Goal: Communication & Community: Answer question/provide support

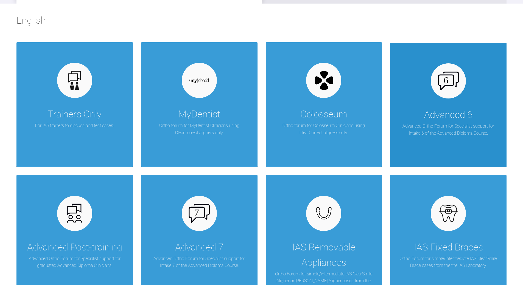
click at [463, 82] on div at bounding box center [447, 80] width 35 height 35
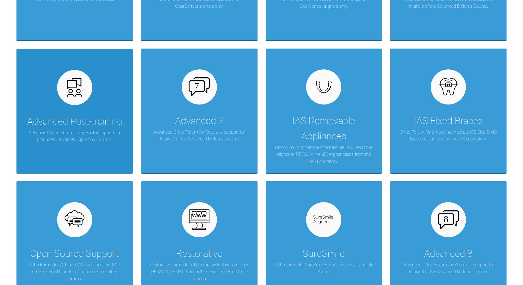
scroll to position [219, 0]
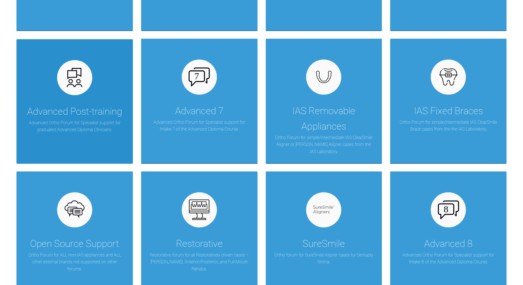
click at [50, 105] on div "Advanced Post-training" at bounding box center [74, 111] width 95 height 15
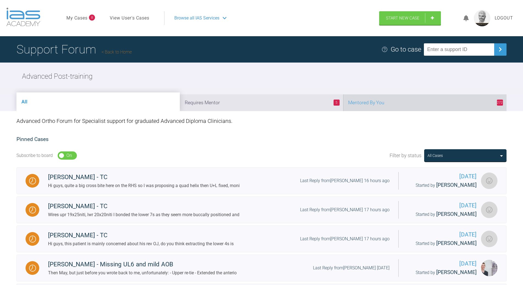
click at [379, 99] on li "272 Mentored By You" at bounding box center [424, 102] width 163 height 17
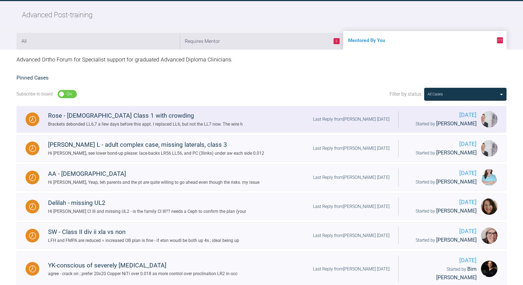
scroll to position [82, 0]
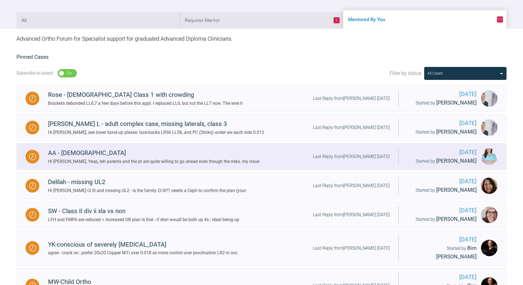
click at [359, 154] on div "Last Reply from [PERSON_NAME] [DATE]" at bounding box center [351, 156] width 77 height 7
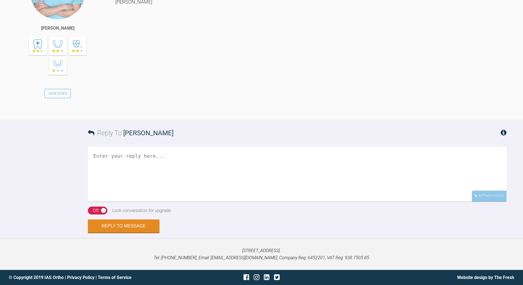
scroll to position [1404, 0]
drag, startPoint x: 173, startPoint y: 165, endPoint x: 173, endPoint y: 161, distance: 3.6
click at [173, 165] on textarea at bounding box center [297, 174] width 418 height 55
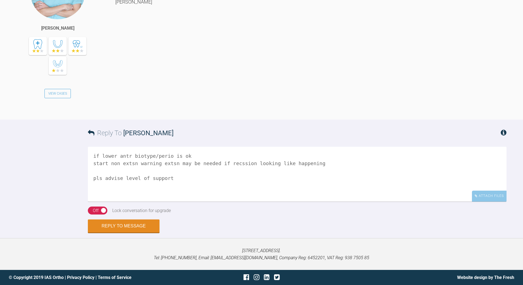
drag, startPoint x: 169, startPoint y: 177, endPoint x: 92, endPoint y: 185, distance: 77.8
click at [91, 187] on textarea "if lower antr biotype/perio is ok start non extsn warning extsn may be needed i…" at bounding box center [297, 174] width 418 height 55
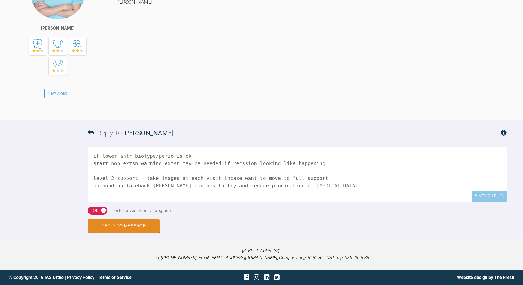
scroll to position [1350, 0]
click at [124, 202] on textarea "if lower antr biotype/perio is ok start non extsn warning extsn may be needed i…" at bounding box center [297, 174] width 418 height 55
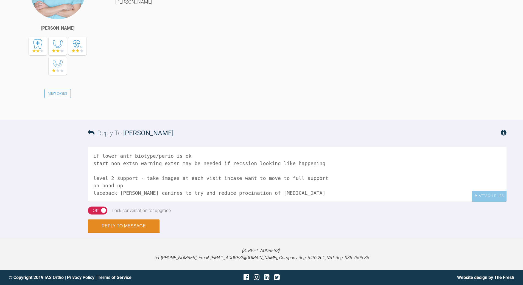
scroll to position [1404, 0]
click at [229, 162] on textarea "if lower antr biotype/perio is ok start non extsn warning extsn may be needed i…" at bounding box center [297, 174] width 418 height 55
click at [131, 163] on textarea "if lower antr biotype/perio is ok start non extsn warning extsn may be needed i…" at bounding box center [297, 174] width 418 height 55
click at [320, 163] on textarea "if lower antr biotype/perio is ok start non extn, warning extsn may be needed i…" at bounding box center [297, 174] width 418 height 55
click at [366, 165] on textarea "if lower antr biotype/perio is ok start non extn, warning extsn may be needed i…" at bounding box center [297, 174] width 418 height 55
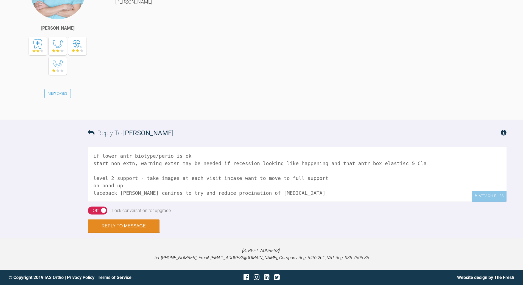
click at [366, 165] on textarea "if lower antr biotype/perio is ok start non extn, warning extsn may be needed i…" at bounding box center [297, 174] width 418 height 55
click at [122, 191] on textarea "if lower antr biotype/perio is ok start non extn, warning extsn may be needed i…" at bounding box center [297, 174] width 418 height 55
click at [273, 192] on textarea "if lower antr biotype/perio is ok start non extn, warning extsn may be needed i…" at bounding box center [297, 174] width 418 height 55
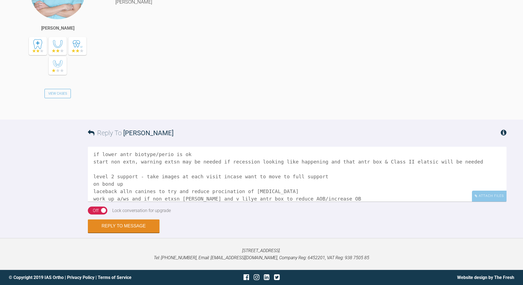
click at [213, 198] on textarea "if lower antr biotype/perio is ok start non extn, warning extsn may be needed i…" at bounding box center [297, 174] width 418 height 55
click at [141, 197] on textarea "if lower antr biotype/perio is ok start non extn, warning extsn may be needed i…" at bounding box center [297, 174] width 418 height 55
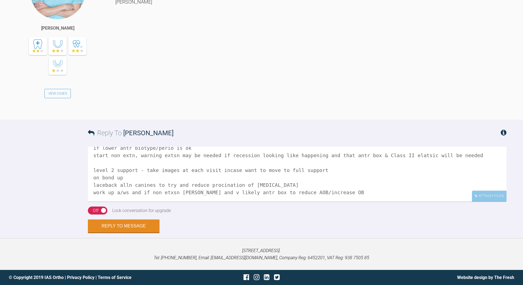
drag, startPoint x: 140, startPoint y: 198, endPoint x: 151, endPoint y: 197, distance: 10.7
click at [151, 197] on textarea "if lower antr biotype/perio is ok start non extn, warning extsn may be needed i…" at bounding box center [297, 174] width 418 height 55
click at [130, 193] on textarea "if lower antr biotype/perio is ok start non extn, warning extsn may be needed i…" at bounding box center [297, 174] width 418 height 55
click at [129, 193] on textarea "if lower antr biotype/perio is ok start non extn, warning extsn may be needed i…" at bounding box center [297, 174] width 418 height 55
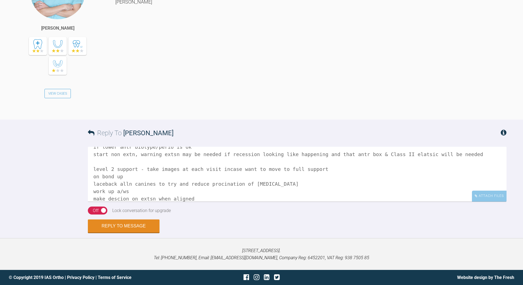
scroll to position [16, 0]
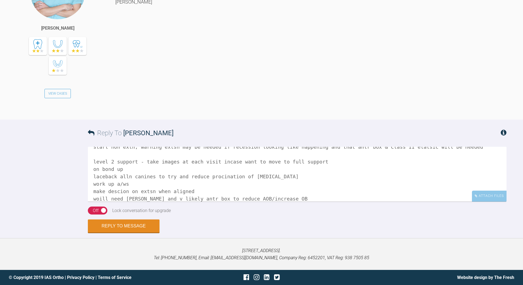
drag, startPoint x: 199, startPoint y: 197, endPoint x: 202, endPoint y: 195, distance: 3.3
click at [199, 197] on textarea "if lower antr biotype/perio is ok start non extn, warning extsn may be needed i…" at bounding box center [297, 174] width 418 height 55
click at [306, 198] on textarea "if lower antr biotype/perio is ok start non extn, warning extsn may be needed i…" at bounding box center [297, 174] width 418 height 55
click at [232, 197] on textarea "if lower antr biotype/perio is ok start non extn, warning extsn may be needed i…" at bounding box center [297, 174] width 418 height 55
type textarea "if lower antr biotype/perio is ok start non extn, warning extsn may be needed i…"
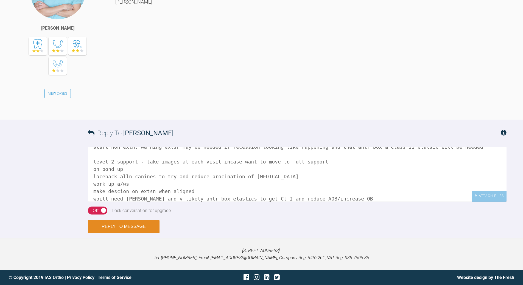
click at [140, 226] on button "Reply to Message" at bounding box center [124, 226] width 72 height 13
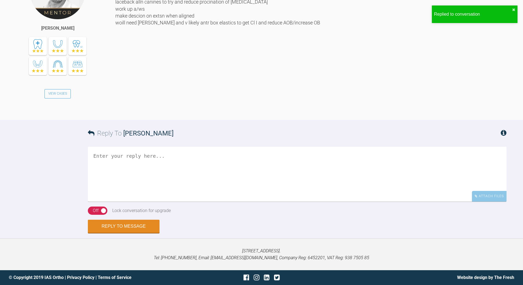
scroll to position [1612, 0]
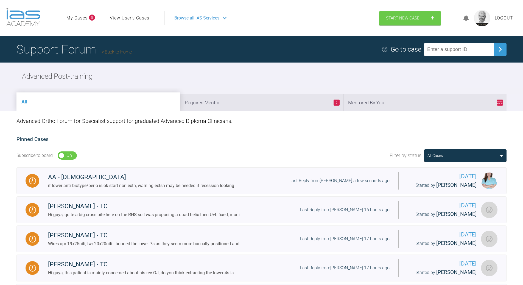
click at [387, 100] on li "272 Mentored By You" at bounding box center [424, 102] width 163 height 17
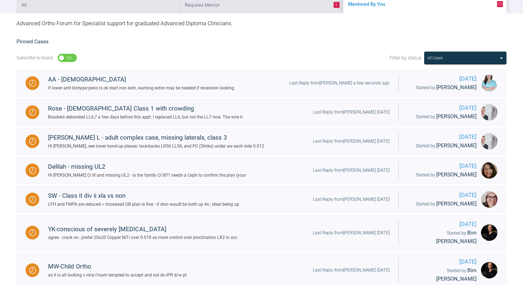
scroll to position [110, 0]
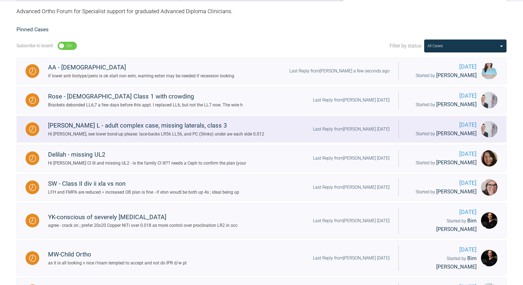
click at [350, 126] on div "Last Reply from [PERSON_NAME] [DATE]" at bounding box center [351, 129] width 77 height 7
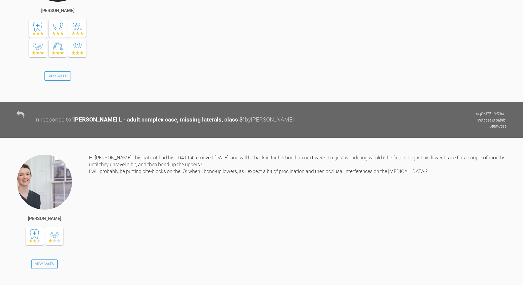
scroll to position [110, 0]
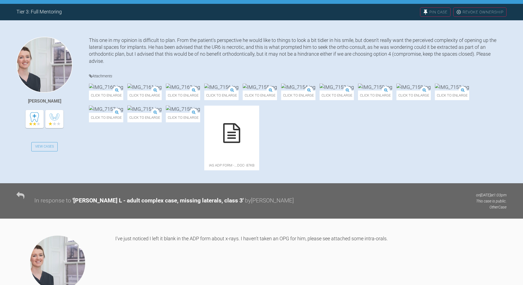
click at [240, 143] on icon at bounding box center [231, 133] width 17 height 20
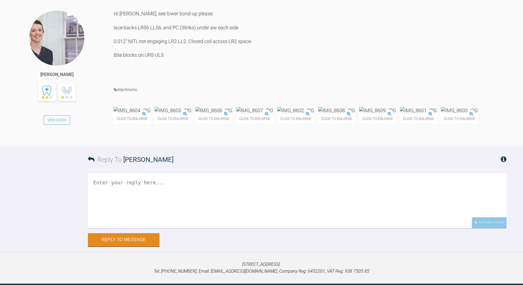
scroll to position [2160, 0]
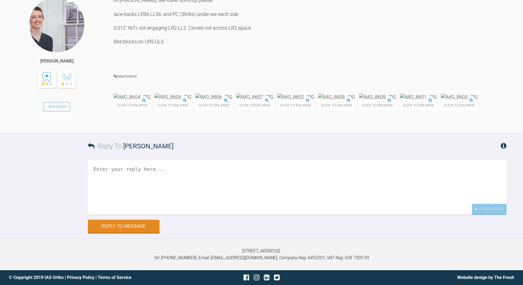
click at [181, 194] on textarea at bounding box center [297, 187] width 418 height 55
click at [137, 196] on textarea "all good - more o same unitil you get space to align 2-2 with no/minimal procli…" at bounding box center [297, 187] width 418 height 55
click at [139, 195] on textarea "all good - more o same unitil you get space to align 2-2 with no/minimal procli…" at bounding box center [297, 187] width 418 height 55
click at [176, 193] on textarea "all good - more of the same unitil you get space to align 2-2 with no/minimal p…" at bounding box center [297, 187] width 418 height 55
drag, startPoint x: 337, startPoint y: 196, endPoint x: 342, endPoint y: 194, distance: 5.4
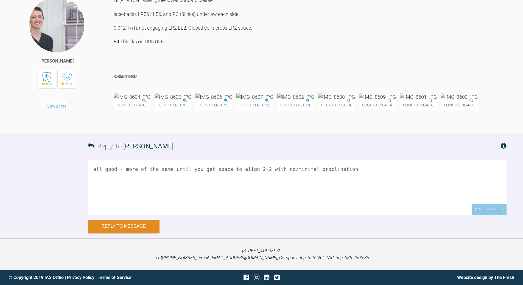
click at [337, 196] on textarea "all good - more of the same until you get space to align 2-2 with no/minimal pr…" at bounding box center [297, 187] width 418 height 55
click at [385, 195] on textarea "all good - more of the same until you get space to align 2-2 with no/minimal pr…" at bounding box center [297, 187] width 418 height 55
drag, startPoint x: 385, startPoint y: 195, endPoint x: 379, endPoint y: 191, distance: 6.5
click at [383, 194] on textarea "all good - more of the same until you get space to align 2-2 with no/minimal pr…" at bounding box center [297, 187] width 418 height 55
click at [93, 204] on textarea "all good - more of the same until you get space to align 2-2 with no/minimal pr…" at bounding box center [297, 187] width 418 height 55
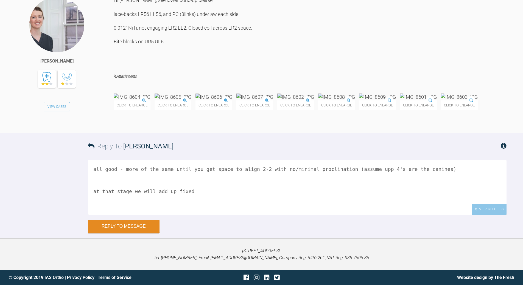
click at [118, 202] on textarea "all good - more of the same until you get space to align 2-2 with no/minimal pr…" at bounding box center [297, 187] width 418 height 55
click at [123, 196] on textarea "all good - more of the same until you get space to align 2-2 with no/minimal pr…" at bounding box center [297, 187] width 418 height 55
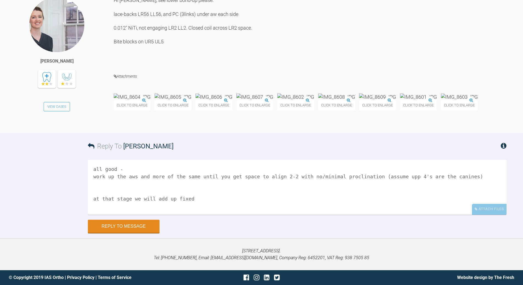
drag, startPoint x: 134, startPoint y: 205, endPoint x: 91, endPoint y: 206, distance: 42.3
click at [92, 206] on textarea "all good - work up the aws and more of the same until you get space to align 2-…" at bounding box center [297, 187] width 418 height 55
type textarea "all good - more of the same until you get space to align 2-2 with no/minimal pr…"
click at [124, 233] on button "Reply to Message" at bounding box center [124, 226] width 72 height 13
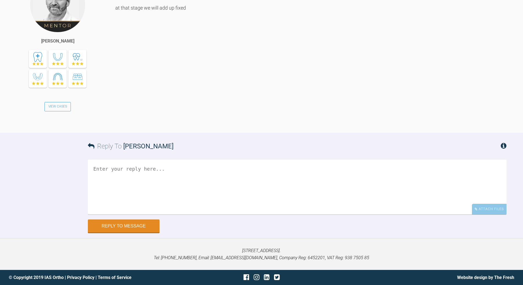
scroll to position [2396, 0]
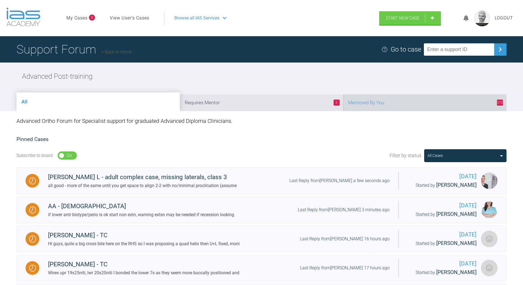
drag, startPoint x: 428, startPoint y: 101, endPoint x: 424, endPoint y: 101, distance: 4.2
click at [428, 101] on li "272 Mentored By You" at bounding box center [424, 102] width 163 height 17
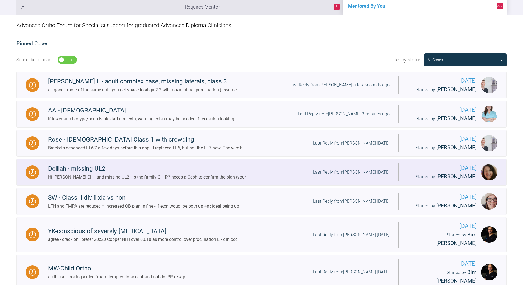
scroll to position [110, 0]
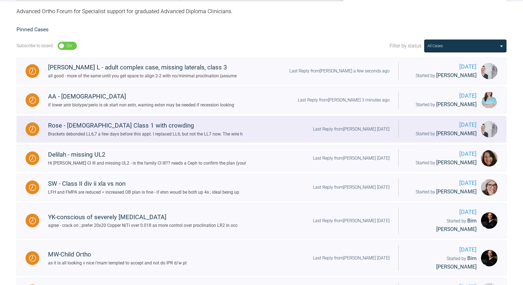
click at [350, 126] on div "Last Reply from [PERSON_NAME] [DATE]" at bounding box center [351, 129] width 77 height 7
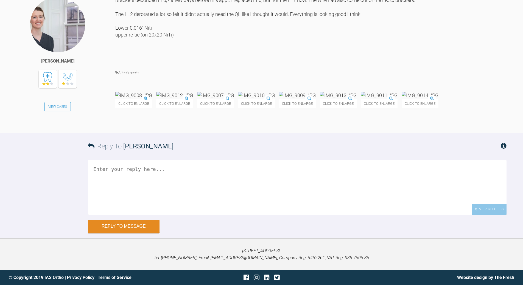
scroll to position [3549, 0]
click at [401, 99] on img at bounding box center [419, 95] width 37 height 7
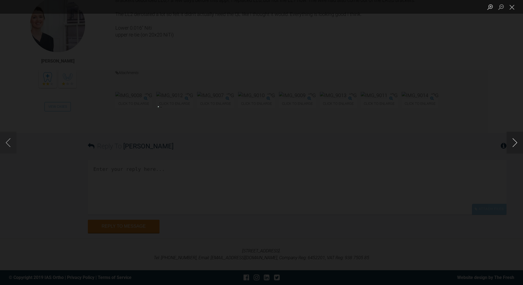
click at [514, 140] on button "Next image" at bounding box center [514, 143] width 16 height 22
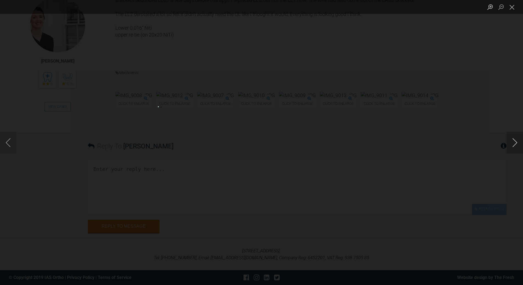
click at [514, 140] on button "Next image" at bounding box center [514, 143] width 16 height 22
click at [511, 9] on button "Close lightbox" at bounding box center [511, 7] width 11 height 10
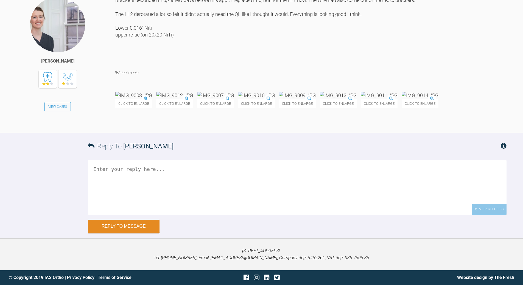
click at [233, 99] on img at bounding box center [215, 95] width 37 height 7
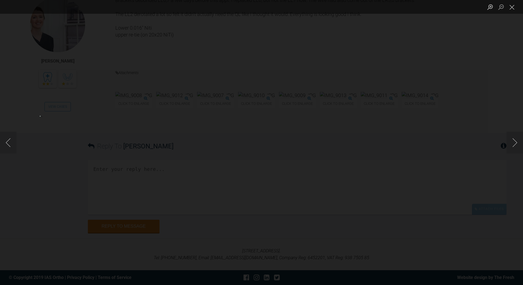
drag, startPoint x: 514, startPoint y: 10, endPoint x: 438, endPoint y: 48, distance: 84.6
click at [513, 10] on button "Close lightbox" at bounding box center [511, 7] width 11 height 10
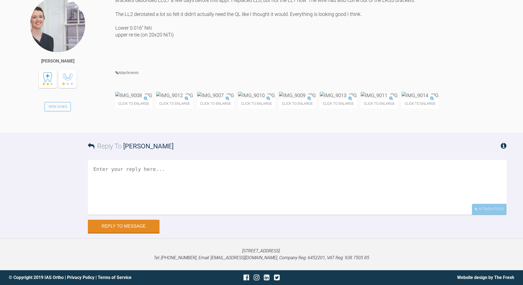
click at [159, 215] on textarea at bounding box center [297, 187] width 418 height 55
click at [140, 215] on textarea "19x25 and [PERSON_NAME] on left only to see if c/line will correct" at bounding box center [297, 187] width 418 height 55
click at [111, 168] on textarea "19x25 and [PERSON_NAME] (4.5 oz 1/4inc f/time wear) on left only to see if c/li…" at bounding box center [297, 187] width 418 height 55
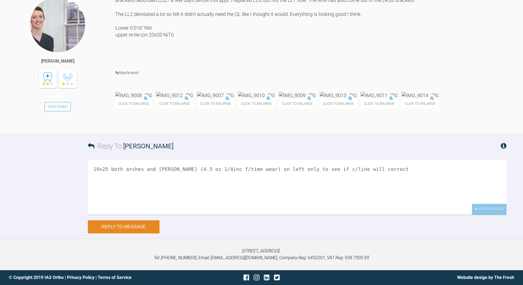
type textarea "19x25 both arches and [PERSON_NAME] (4.5 oz 1/4inc f/time wear) on left only to…"
click at [139, 225] on button "Reply to Message" at bounding box center [124, 226] width 72 height 13
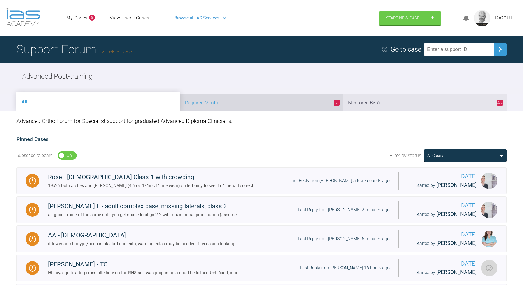
click at [281, 100] on li "5 Requires Mentor" at bounding box center [261, 102] width 163 height 17
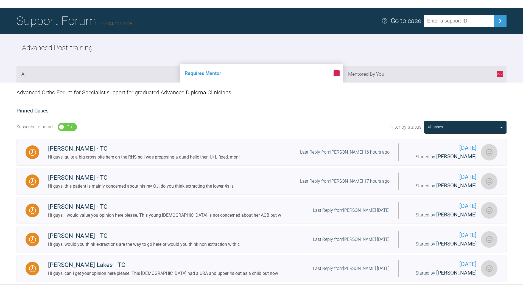
scroll to position [72, 0]
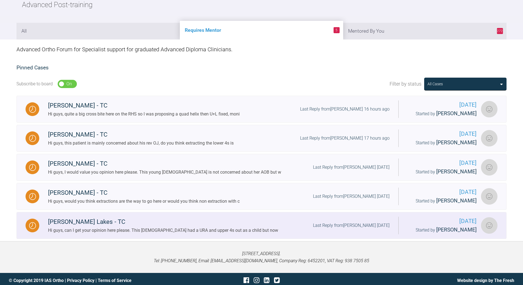
click at [123, 222] on div "[PERSON_NAME] Lakes - TC" at bounding box center [163, 222] width 230 height 10
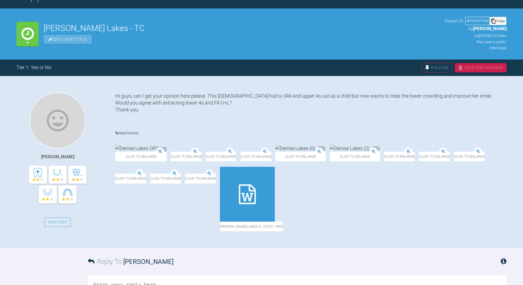
scroll to position [72, 0]
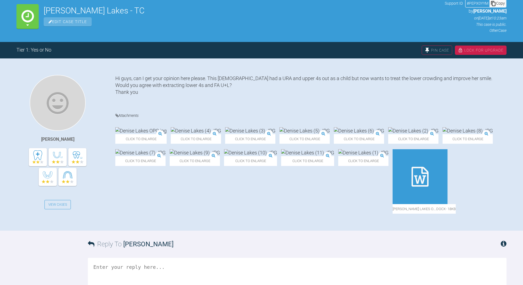
click at [392, 204] on div at bounding box center [419, 176] width 55 height 55
click at [334, 156] on img at bounding box center [307, 152] width 53 height 7
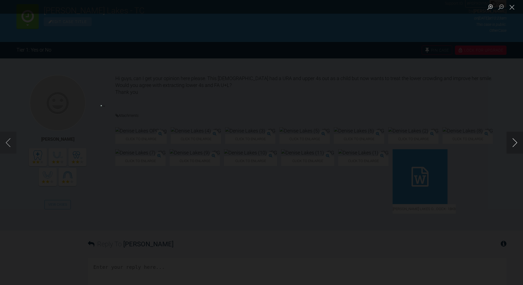
click at [514, 143] on button "Next image" at bounding box center [514, 143] width 16 height 22
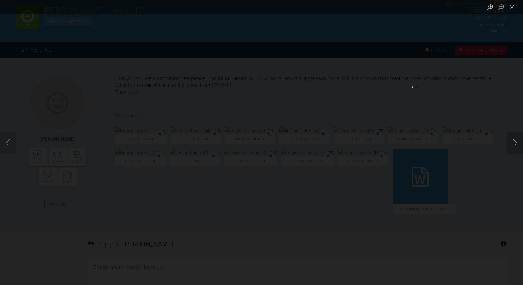
click at [514, 143] on button "Next image" at bounding box center [514, 143] width 16 height 22
click at [513, 144] on button "Next image" at bounding box center [514, 143] width 16 height 22
drag, startPoint x: 516, startPoint y: 10, endPoint x: 504, endPoint y: 17, distance: 14.6
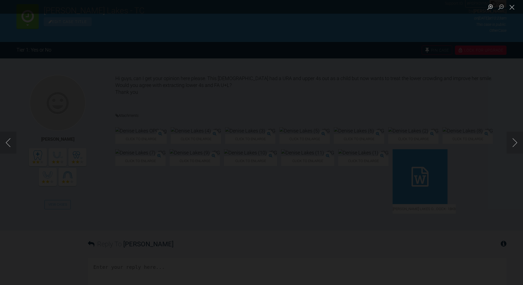
click at [516, 10] on button "Close lightbox" at bounding box center [511, 7] width 11 height 10
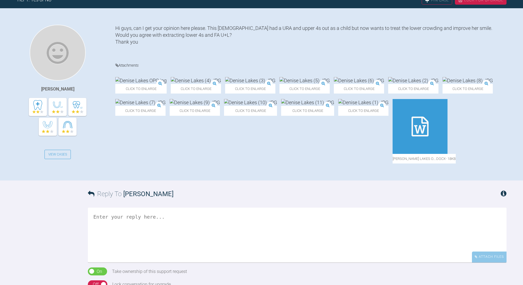
scroll to position [209, 0]
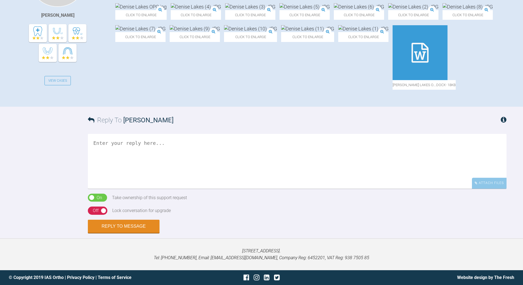
click at [178, 186] on textarea at bounding box center [297, 161] width 418 height 55
click at [126, 189] on textarea "ieadl is extsn low4s and UR5" at bounding box center [297, 161] width 418 height 55
drag, startPoint x: 140, startPoint y: 191, endPoint x: 148, endPoint y: 194, distance: 9.0
click at [140, 189] on textarea "ieadl is extn low4s and UR5" at bounding box center [297, 161] width 418 height 55
click at [173, 189] on textarea "ieadl is extn low 4s and UR5" at bounding box center [297, 161] width 418 height 55
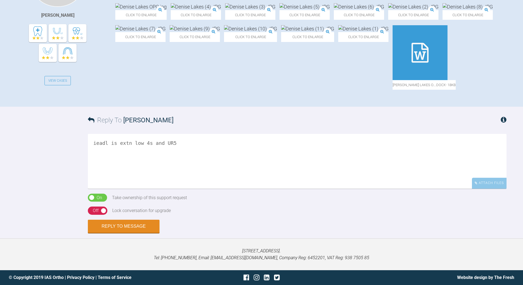
click at [103, 189] on textarea "ieadl is extn low 4s and UR5" at bounding box center [297, 161] width 418 height 55
drag, startPoint x: 136, startPoint y: 198, endPoint x: 171, endPoint y: 202, distance: 36.1
click at [171, 189] on textarea "ideal is extn low 4s and UR5 but low 4s and hold UL space" at bounding box center [297, 161] width 418 height 55
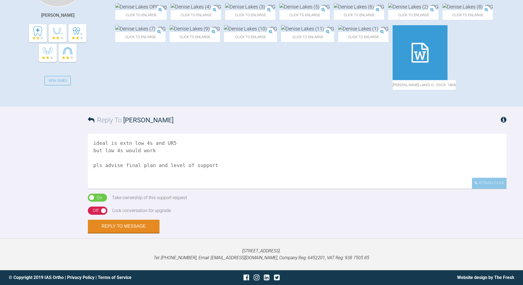
type textarea "ideal is extn low 4s and UR5 but low 4s would work pls advise final plan and le…"
click at [95, 214] on div "Off" at bounding box center [96, 210] width 6 height 7
click at [126, 233] on button "Reply to Message" at bounding box center [124, 226] width 72 height 13
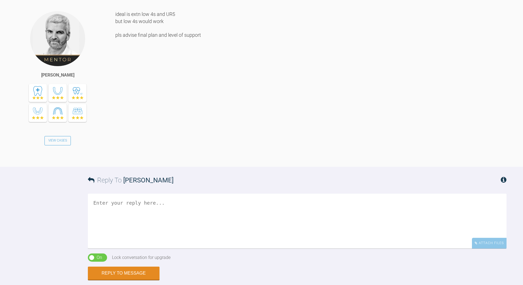
scroll to position [453, 0]
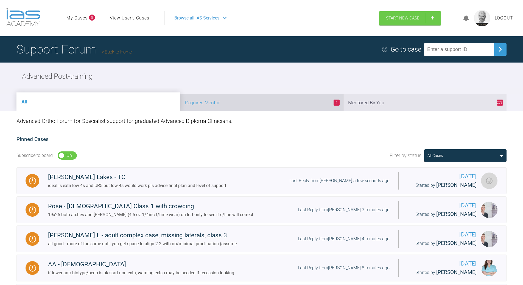
click at [256, 103] on li "4 Requires Mentor" at bounding box center [261, 102] width 163 height 17
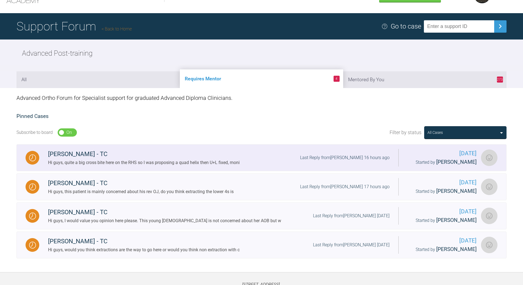
scroll to position [54, 0]
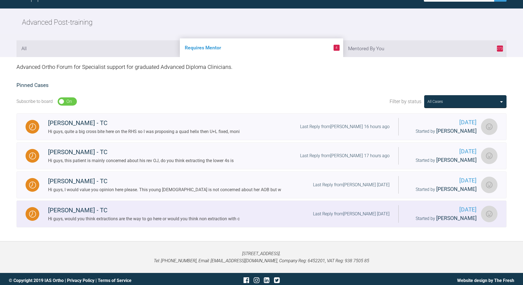
click at [341, 213] on div "Last Reply from [PERSON_NAME] [DATE]" at bounding box center [351, 213] width 77 height 7
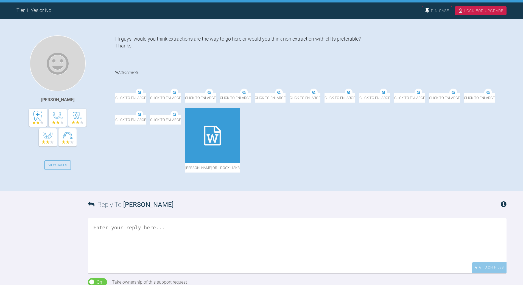
scroll to position [109, 0]
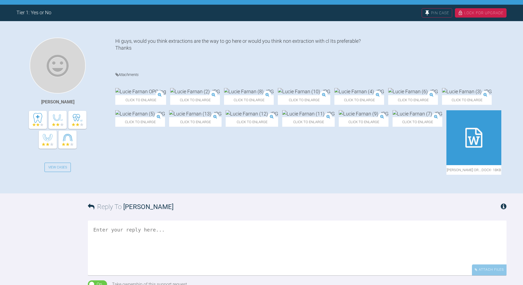
click at [150, 91] on img at bounding box center [140, 91] width 51 height 7
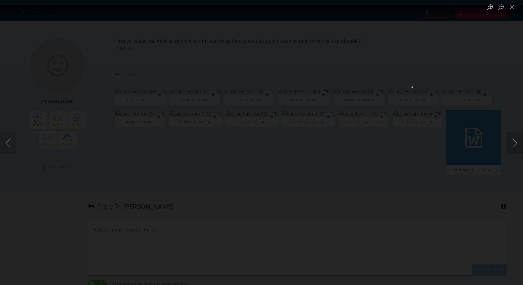
click at [513, 145] on button "Next image" at bounding box center [514, 143] width 16 height 22
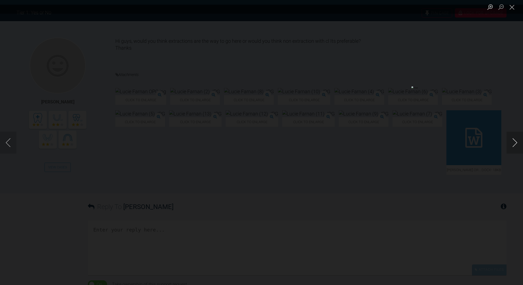
click at [513, 145] on button "Next image" at bounding box center [514, 143] width 16 height 22
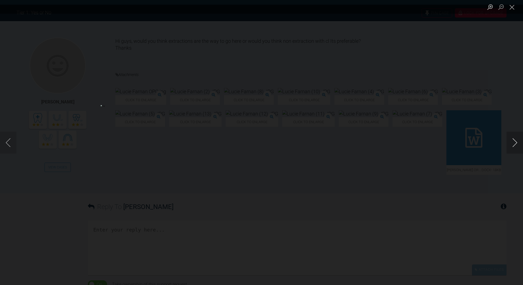
click at [513, 145] on button "Next image" at bounding box center [514, 143] width 16 height 22
click at [515, 145] on button "Next image" at bounding box center [514, 143] width 16 height 22
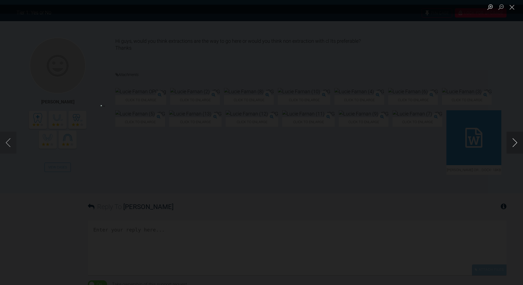
click at [515, 145] on button "Next image" at bounding box center [514, 143] width 16 height 22
click at [509, 10] on button "Close lightbox" at bounding box center [511, 7] width 11 height 10
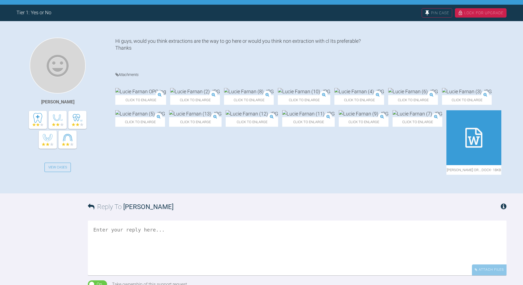
click at [465, 148] on icon at bounding box center [473, 138] width 17 height 20
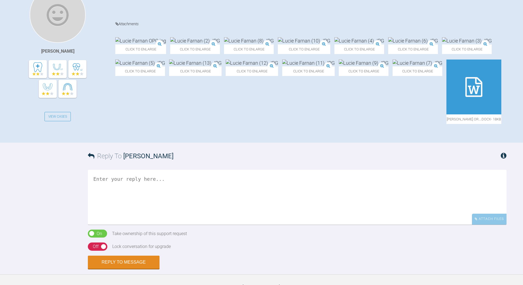
scroll to position [219, 0]
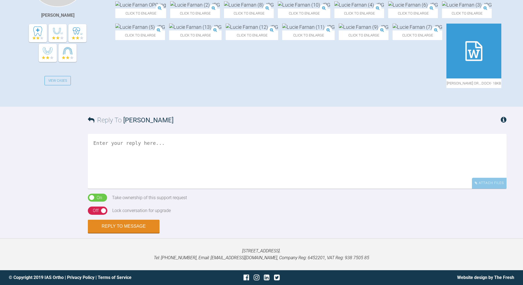
click at [153, 185] on textarea at bounding box center [297, 161] width 418 height 55
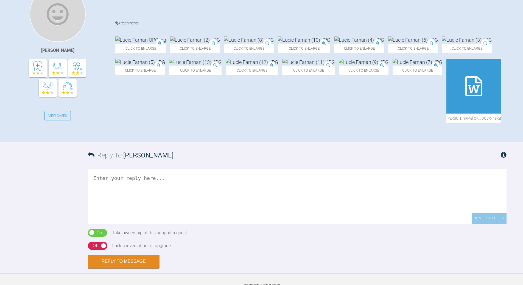
scroll to position [164, 0]
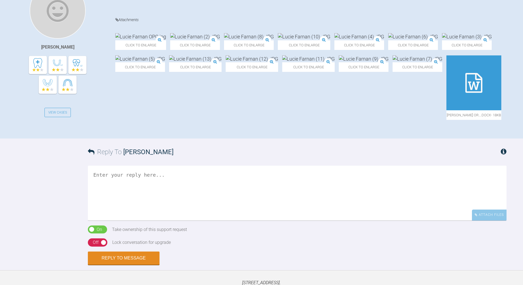
click at [178, 221] on textarea at bounding box center [297, 193] width 418 height 55
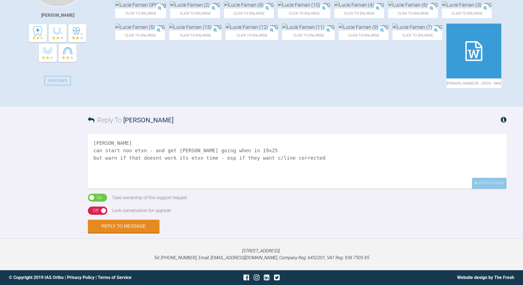
scroll to position [246, 0]
type textarea "[PERSON_NAME] can start non etxn - and get [PERSON_NAME] going when in 19x25 bu…"
click at [95, 214] on div "Off" at bounding box center [96, 210] width 6 height 7
click at [115, 233] on button "Reply to Message" at bounding box center [124, 226] width 72 height 13
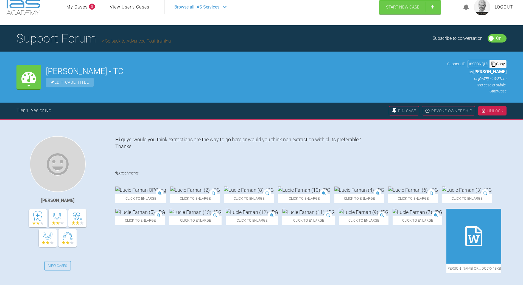
scroll to position [0, 0]
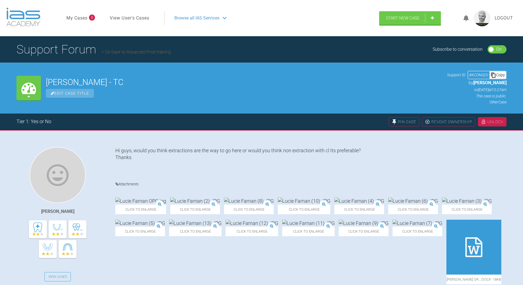
click at [130, 49] on link "Go back to Advanced Post-training" at bounding box center [135, 51] width 69 height 5
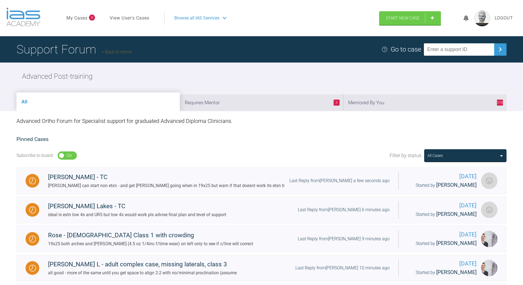
click at [291, 100] on li "3 Requires Mentor" at bounding box center [261, 102] width 163 height 17
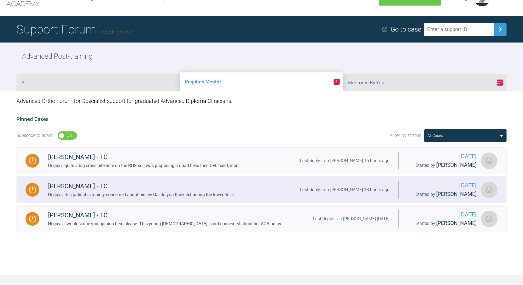
scroll to position [54, 0]
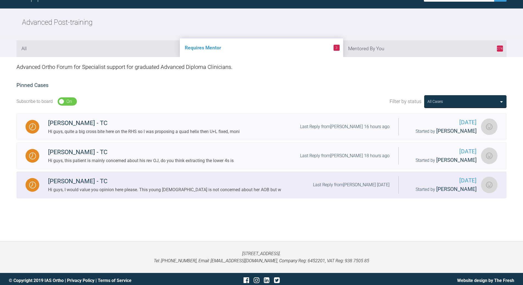
click at [321, 183] on div "Last Reply from [PERSON_NAME] [DATE]" at bounding box center [351, 184] width 77 height 7
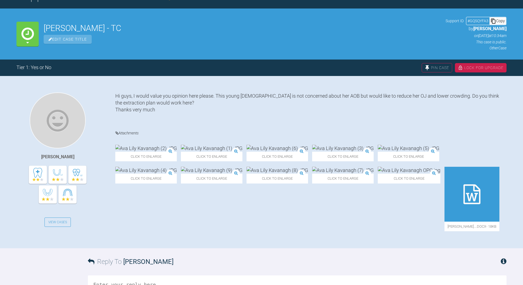
click at [146, 147] on img at bounding box center [145, 148] width 61 height 7
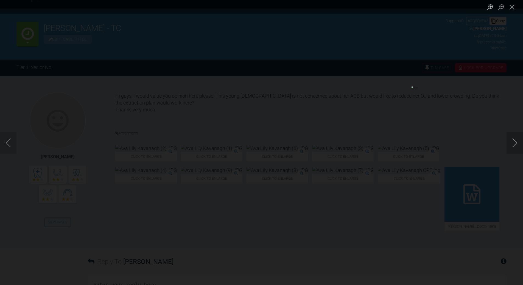
click at [513, 142] on button "Next image" at bounding box center [514, 143] width 16 height 22
click at [14, 139] on button "Previous image" at bounding box center [8, 143] width 16 height 22
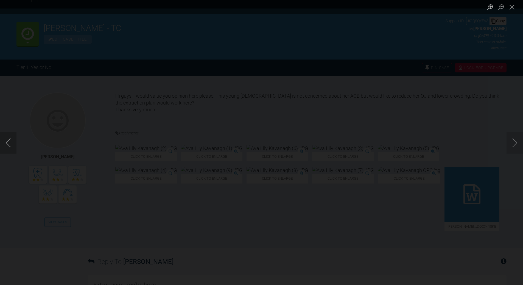
click at [14, 139] on button "Previous image" at bounding box center [8, 143] width 16 height 22
click at [516, 148] on button "Next image" at bounding box center [514, 143] width 16 height 22
click at [515, 147] on button "Next image" at bounding box center [514, 143] width 16 height 22
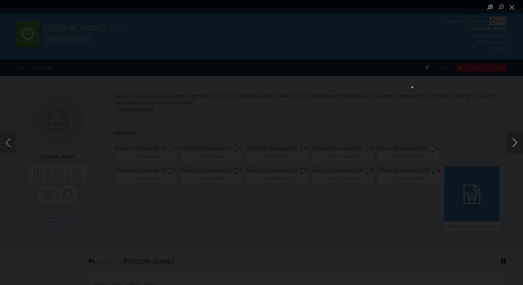
click at [515, 147] on button "Next image" at bounding box center [514, 143] width 16 height 22
click at [511, 140] on button "Next image" at bounding box center [514, 143] width 16 height 22
click at [513, 5] on button "Close lightbox" at bounding box center [511, 7] width 11 height 10
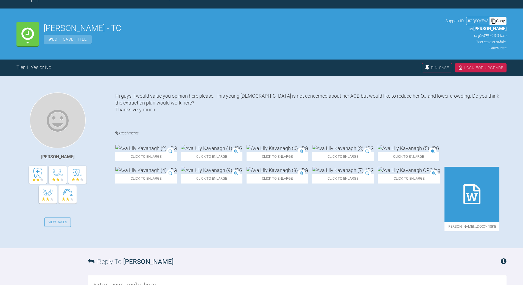
click at [463, 204] on icon at bounding box center [471, 194] width 17 height 20
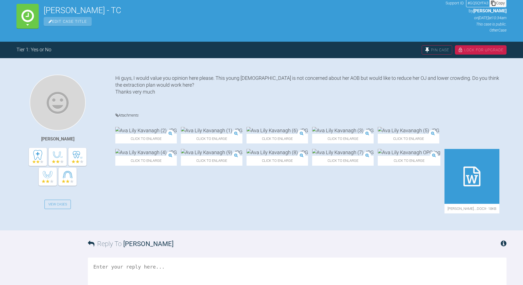
scroll to position [81, 0]
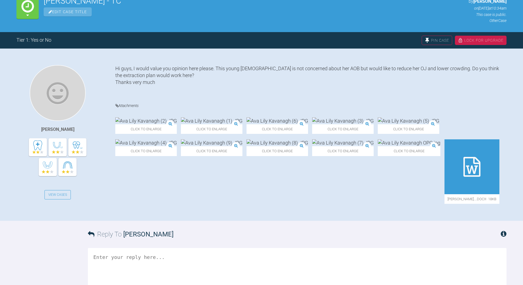
click at [174, 265] on textarea at bounding box center [297, 275] width 418 height 55
click at [135, 274] on textarea "[PERSON_NAME] need a ceph - m,ay need extsn to align lower, which forces upp ex…" at bounding box center [297, 275] width 418 height 55
click at [286, 277] on textarea "[PERSON_NAME] need a ceph - may need extsn to align lower, which forces upp ext…" at bounding box center [297, 275] width 418 height 55
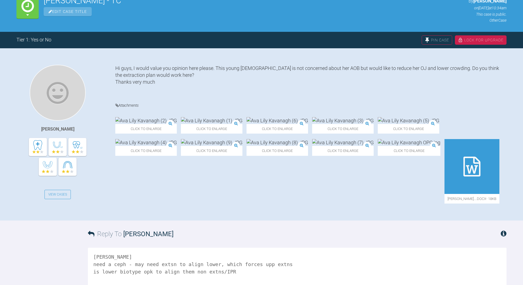
click at [185, 281] on textarea "[PERSON_NAME] need a ceph - may need extsn to align lower, which forces upp ext…" at bounding box center [297, 275] width 418 height 55
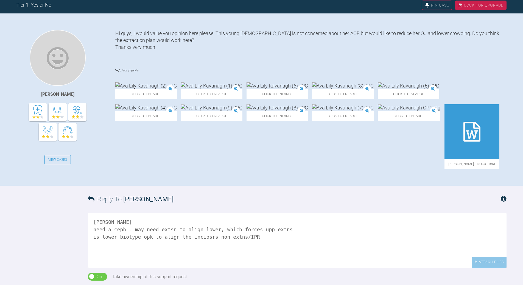
scroll to position [164, 0]
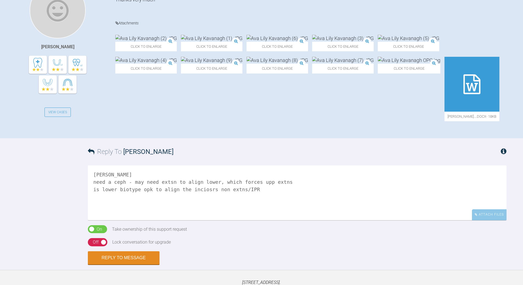
click at [164, 191] on textarea "[PERSON_NAME] need a ceph - may need extsn to align lower, which forces upp ext…" at bounding box center [297, 192] width 418 height 55
drag, startPoint x: 124, startPoint y: 190, endPoint x: 129, endPoint y: 188, distance: 5.0
click at [125, 190] on textarea "[PERSON_NAME] need a ceph - may need extns to align lower, which forces upp ext…" at bounding box center [297, 192] width 418 height 55
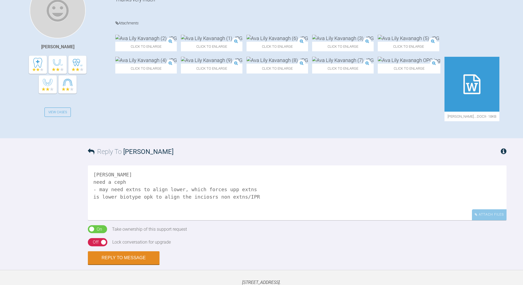
click at [130, 191] on textarea "[PERSON_NAME] need a ceph - may need extns to align lower, which forces upp ext…" at bounding box center [297, 192] width 418 height 55
type textarea "[PERSON_NAME] need a ceph pls - may need extns to align lower, which forces upp…"
click at [126, 265] on button "Reply to Message" at bounding box center [124, 258] width 72 height 13
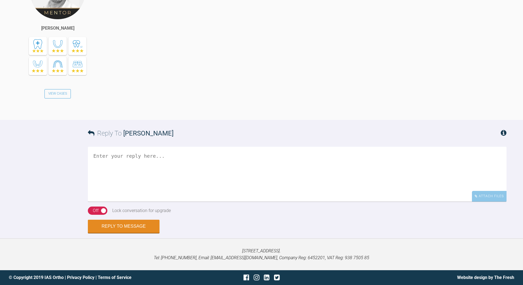
scroll to position [401, 0]
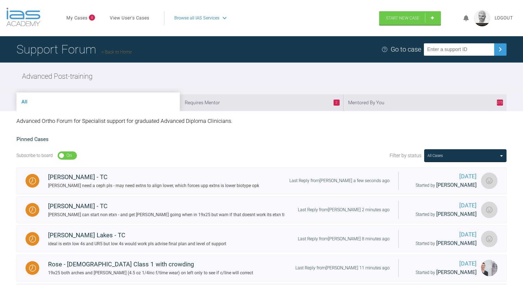
click at [416, 102] on li "275 Mentored By You" at bounding box center [424, 102] width 163 height 17
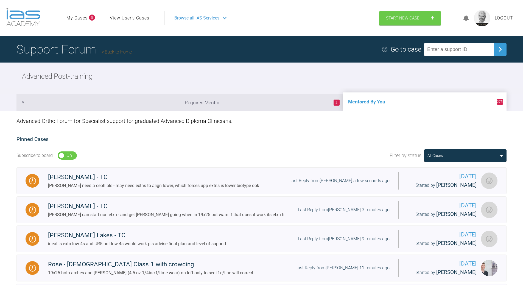
click at [118, 49] on link "Back to Home" at bounding box center [116, 51] width 30 height 5
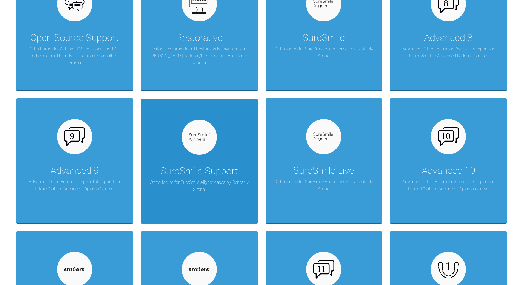
scroll to position [439, 0]
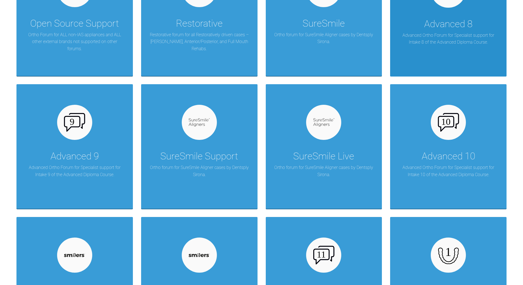
click at [411, 45] on div "Advanced 8 Advanced Ortho Forum for Specialist support for Intake 8 of the Adva…" at bounding box center [448, 14] width 116 height 125
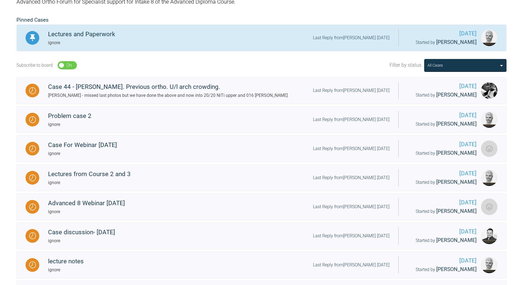
scroll to position [110, 0]
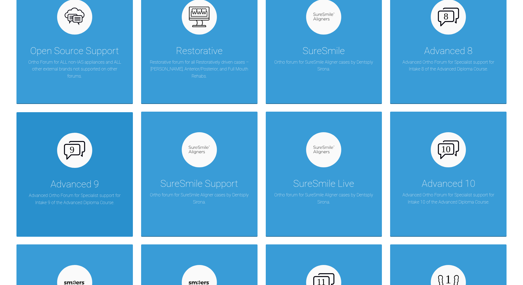
click at [86, 170] on div "Advanced 9 Advanced Ortho Forum for Specialist support for Intake 9 of the Adva…" at bounding box center [74, 174] width 116 height 125
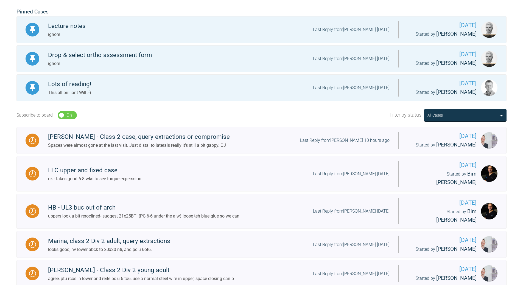
scroll to position [137, 0]
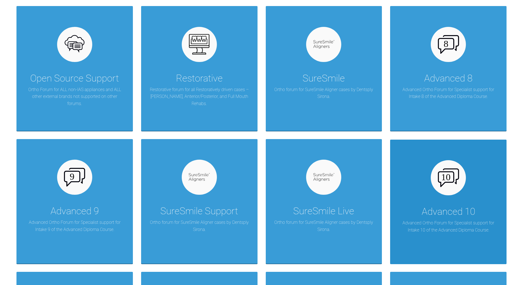
click at [457, 191] on div "Advanced 10 Advanced Ortho Forum for Specialist support for Intake 10 of the Ad…" at bounding box center [448, 202] width 116 height 125
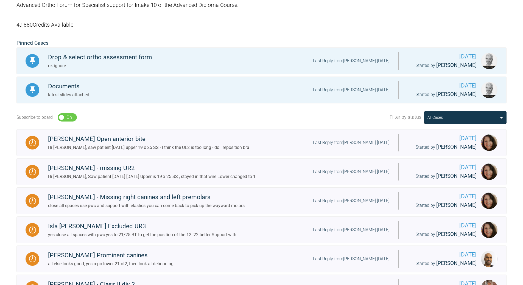
scroll to position [27, 0]
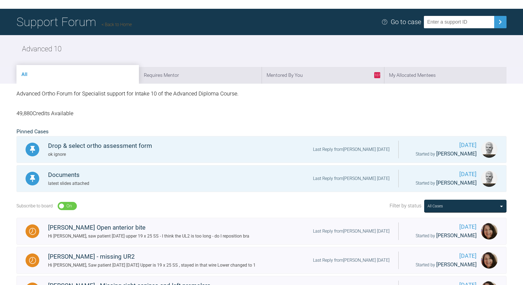
click at [123, 22] on link "Back to Home" at bounding box center [116, 24] width 30 height 5
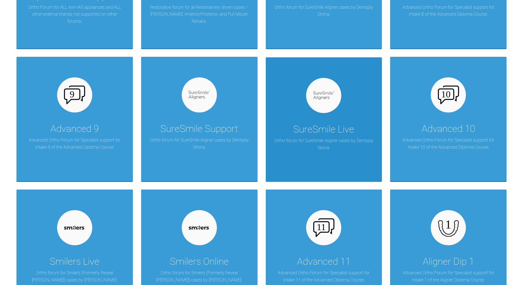
scroll to position [576, 0]
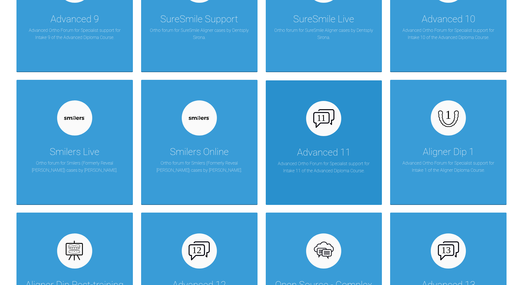
click at [295, 135] on div "Advanced 11 Advanced Ortho Forum for Specialist support for Intake 11 of the Ad…" at bounding box center [324, 142] width 116 height 125
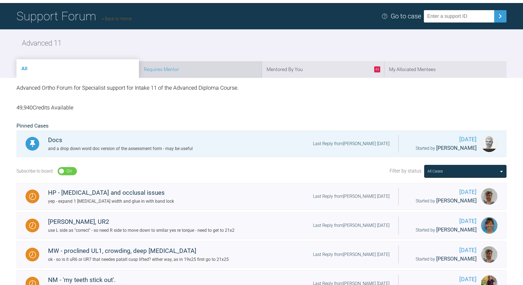
scroll to position [32, 0]
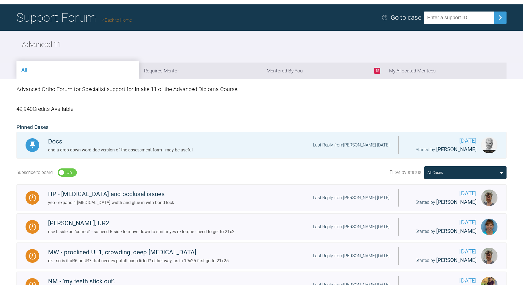
click at [118, 18] on link "Back to Home" at bounding box center [116, 20] width 30 height 5
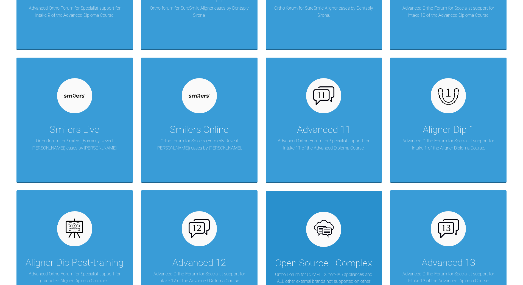
scroll to position [712, 0]
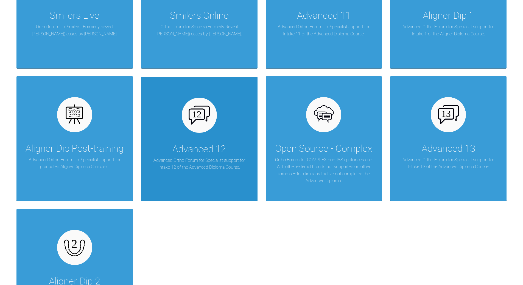
click at [198, 142] on div "Advanced 12" at bounding box center [198, 149] width 53 height 15
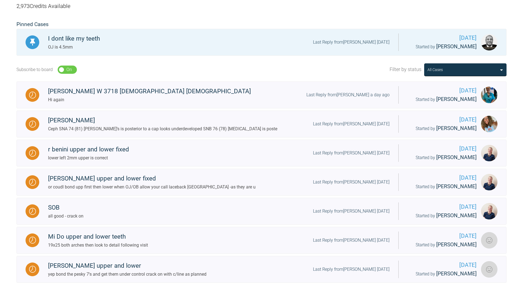
scroll to position [120, 0]
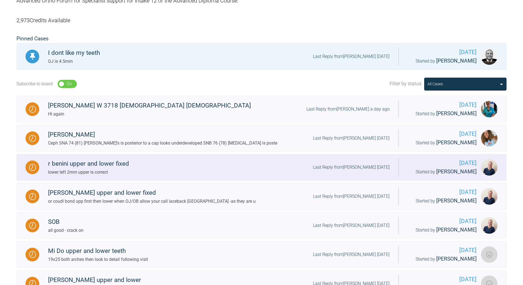
click at [349, 171] on div "Last Reply from [PERSON_NAME] [DATE]" at bounding box center [351, 167] width 77 height 7
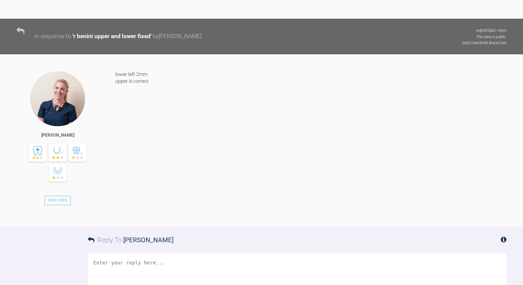
scroll to position [5505, 0]
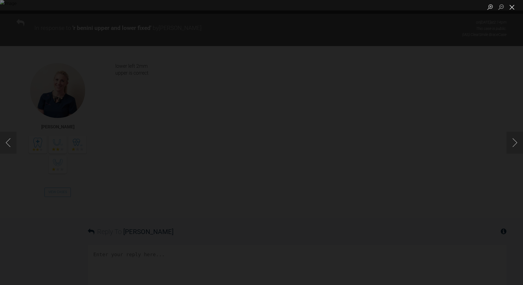
drag, startPoint x: 511, startPoint y: 8, endPoint x: 499, endPoint y: 19, distance: 16.2
click at [511, 9] on button "Close lightbox" at bounding box center [511, 7] width 11 height 10
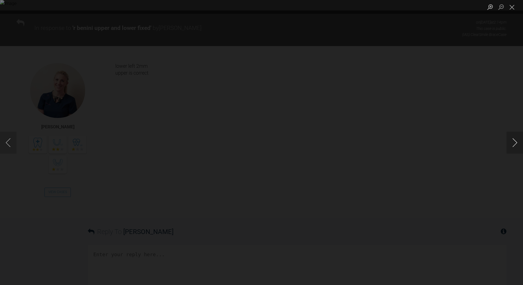
click at [518, 143] on button "Next image" at bounding box center [514, 143] width 16 height 22
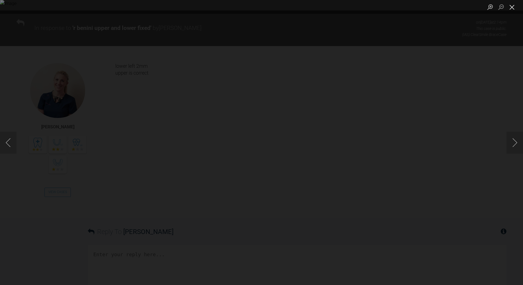
drag, startPoint x: 512, startPoint y: 9, endPoint x: 499, endPoint y: 23, distance: 19.3
click at [512, 9] on button "Close lightbox" at bounding box center [511, 7] width 11 height 10
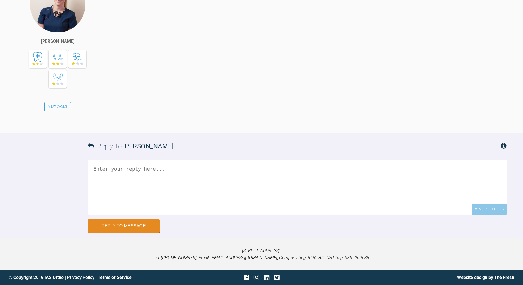
scroll to position [5941, 0]
click at [174, 172] on textarea at bounding box center [297, 187] width 418 height 55
drag, startPoint x: 108, startPoint y: 169, endPoint x: 111, endPoint y: 166, distance: 4.5
click at [108, 168] on textarea "opion are" at bounding box center [297, 187] width 418 height 55
click at [128, 176] on textarea "opions for lower c/line correction are retarct LL4, 3 , 2 1 - one at time" at bounding box center [297, 187] width 418 height 55
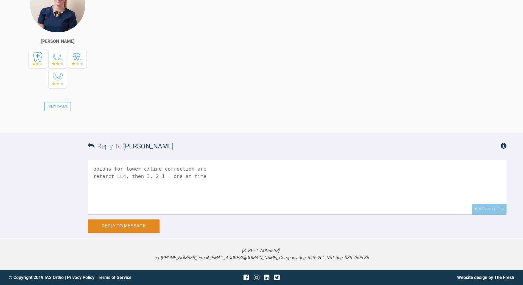
click at [149, 176] on textarea "opions for lower c/line correction are retarct LL4, then 3, 2 1 - one at time" at bounding box center [297, 187] width 418 height 55
click at [215, 176] on textarea "opions for lower c/line correction are retarct LL4, then 3, , 1 - one at time" at bounding box center [297, 187] width 418 height 55
click at [202, 190] on textarea "opions for lower c/line correction are retarct LL4, then 3, , 1 - one at time a…" at bounding box center [297, 187] width 418 height 55
click at [169, 197] on textarea "opions for lower c/line correction are retarct LL4, then 3, , 1 - one at time a…" at bounding box center [297, 187] width 418 height 55
drag, startPoint x: 189, startPoint y: 198, endPoint x: 191, endPoint y: 196, distance: 3.5
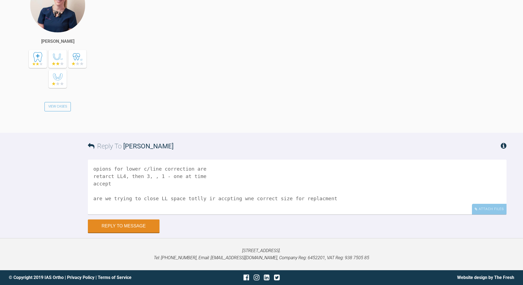
click at [190, 198] on textarea "opions for lower c/line correction are retarct LL4, then 3, , 1 - one at time a…" at bounding box center [297, 187] width 418 height 55
click at [188, 199] on textarea "opions for lower c/line correction are retarct LL4, then 3, , 1 - one at time a…" at bounding box center [297, 187] width 418 height 55
drag, startPoint x: 216, startPoint y: 197, endPoint x: 219, endPoint y: 194, distance: 4.5
click at [216, 197] on textarea "opions for lower c/line correction are retarct LL4, then 3, , 1 - one at time a…" at bounding box center [297, 187] width 418 height 55
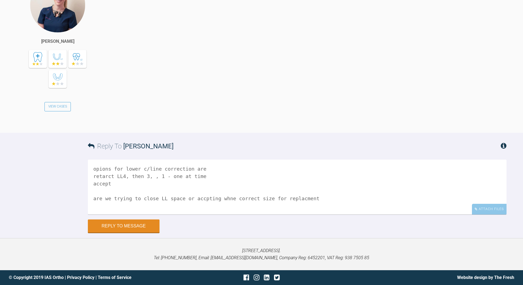
click at [262, 197] on textarea "opions for lower c/line correction are retarct LL4, then 3, , 1 - one at time a…" at bounding box center [297, 187] width 418 height 55
type textarea "opions for lower c/line correction are retarct LL4, then 3, , 1 - one at time a…"
click at [122, 225] on button "Reply to Message" at bounding box center [124, 226] width 72 height 13
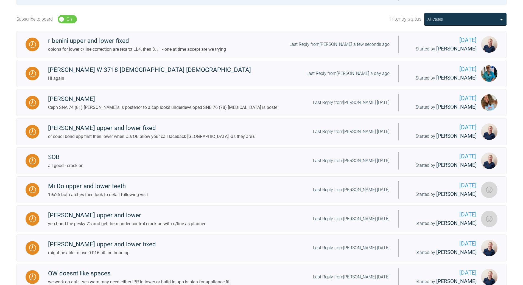
scroll to position [175, 0]
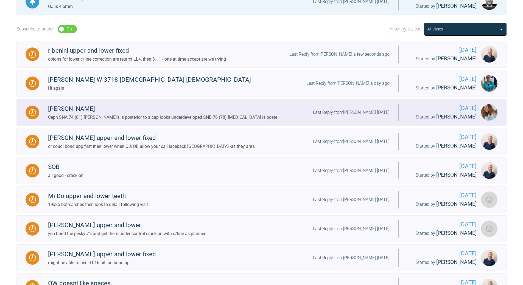
click at [360, 116] on div "Last Reply from [PERSON_NAME] [DATE]" at bounding box center [351, 112] width 77 height 7
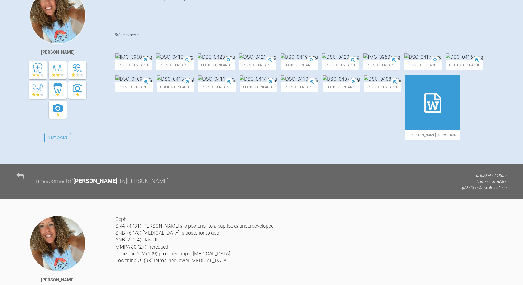
scroll to position [149, 0]
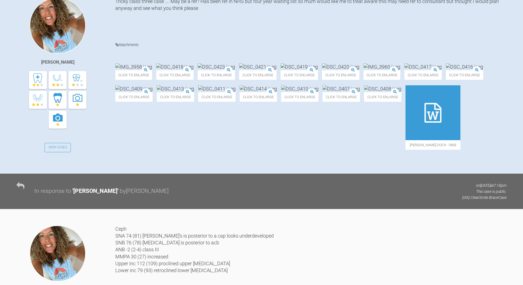
click at [152, 70] on img at bounding box center [133, 66] width 37 height 7
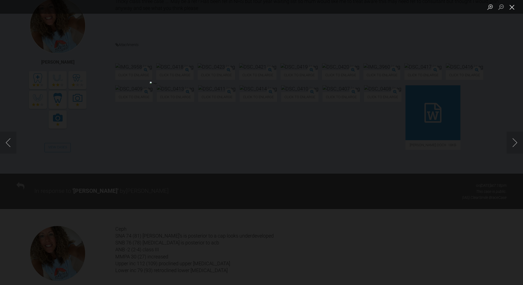
drag, startPoint x: 513, startPoint y: 7, endPoint x: 419, endPoint y: 57, distance: 106.6
click at [513, 8] on button "Close lightbox" at bounding box center [511, 7] width 11 height 10
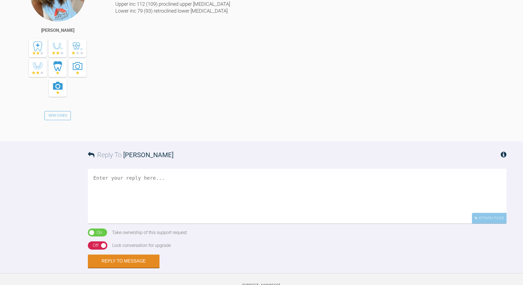
scroll to position [505, 0]
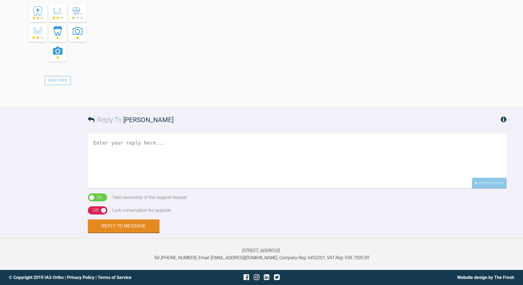
click at [160, 170] on textarea at bounding box center [297, 161] width 418 height 55
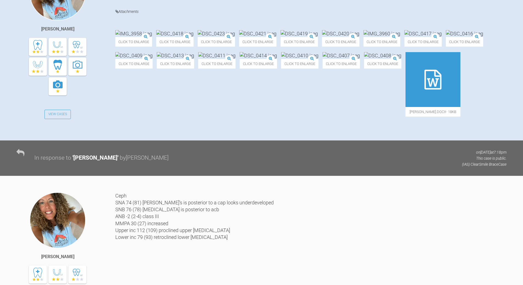
scroll to position [121, 0]
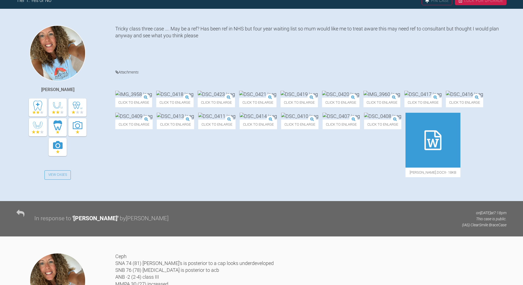
click at [152, 98] on img at bounding box center [133, 94] width 37 height 7
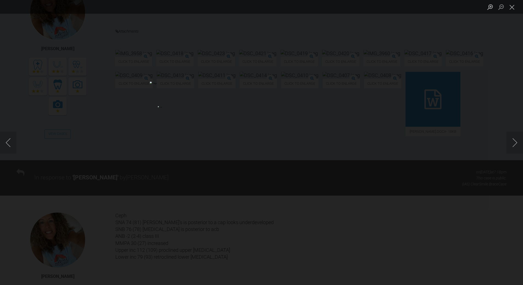
scroll to position [231, 0]
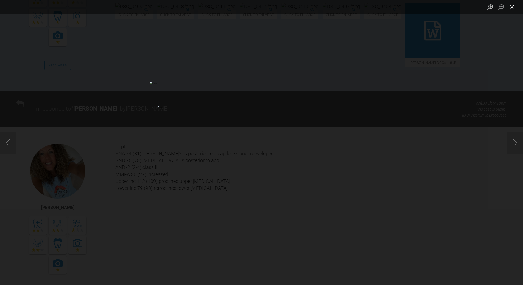
click at [511, 9] on button "Close lightbox" at bounding box center [511, 7] width 11 height 10
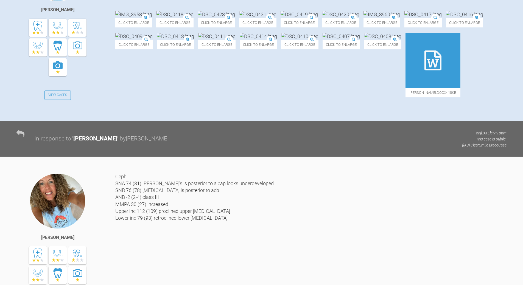
scroll to position [121, 0]
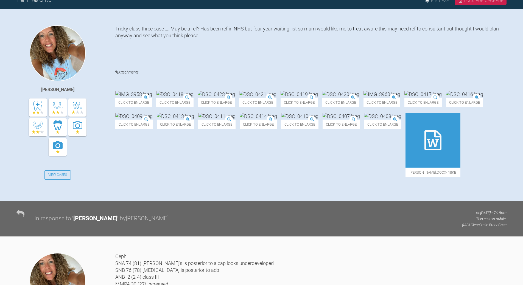
click at [193, 91] on img at bounding box center [174, 94] width 37 height 7
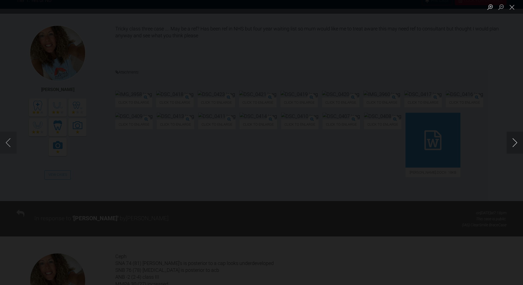
click at [514, 139] on button "Next image" at bounding box center [514, 143] width 16 height 22
click at [513, 142] on button "Next image" at bounding box center [514, 143] width 16 height 22
click at [513, 141] on button "Next image" at bounding box center [514, 143] width 16 height 22
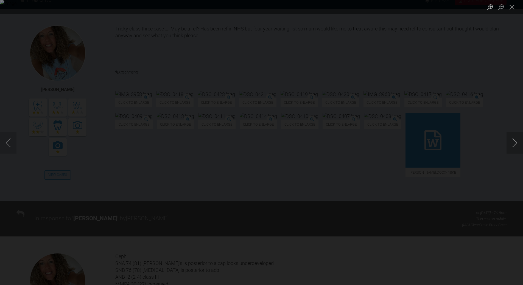
click at [513, 141] on button "Next image" at bounding box center [514, 143] width 16 height 22
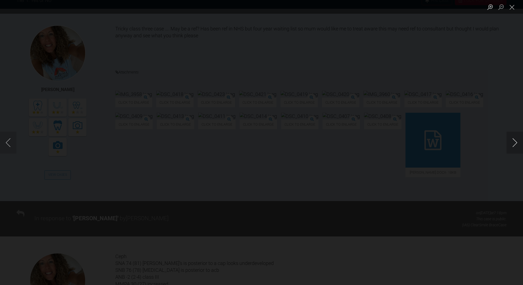
click at [513, 141] on button "Next image" at bounding box center [514, 143] width 16 height 22
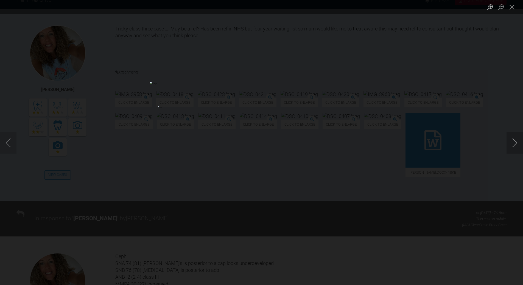
click at [513, 141] on button "Next image" at bounding box center [514, 143] width 16 height 22
click at [511, 7] on button "Close lightbox" at bounding box center [511, 7] width 11 height 10
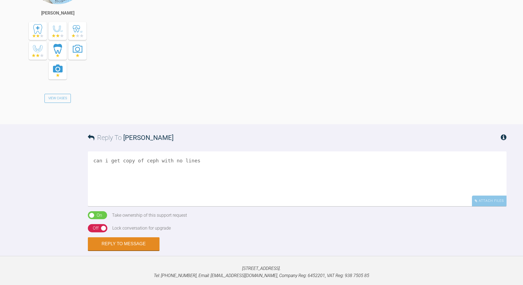
scroll to position [505, 0]
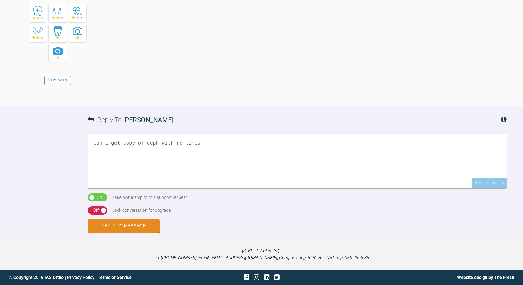
click at [201, 165] on textarea "can i get copy of ceph with no lines" at bounding box center [297, 161] width 418 height 55
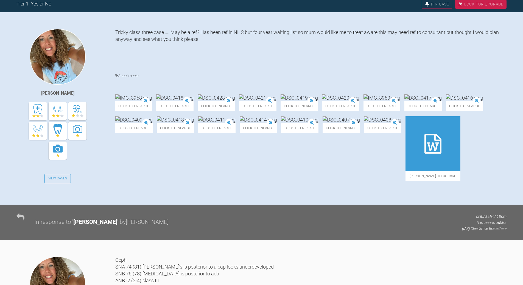
scroll to position [39, 0]
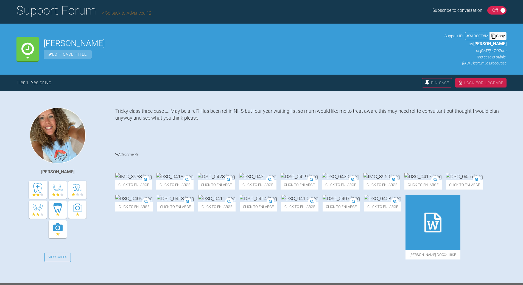
click at [152, 175] on img at bounding box center [133, 176] width 37 height 7
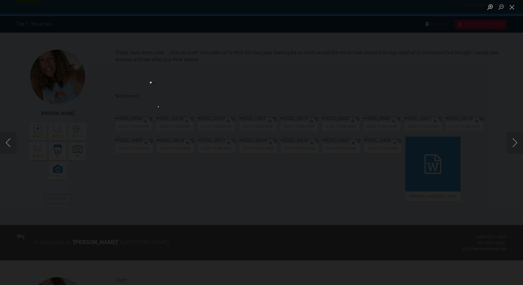
scroll to position [176, 0]
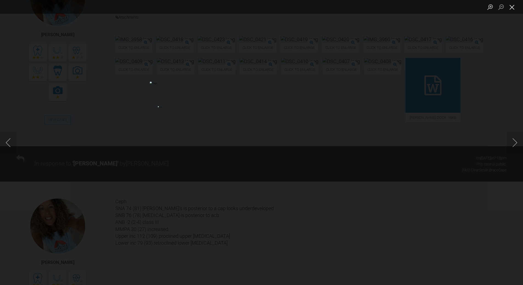
drag, startPoint x: 509, startPoint y: 8, endPoint x: 488, endPoint y: 18, distance: 23.8
click at [509, 8] on button "Close lightbox" at bounding box center [511, 7] width 11 height 10
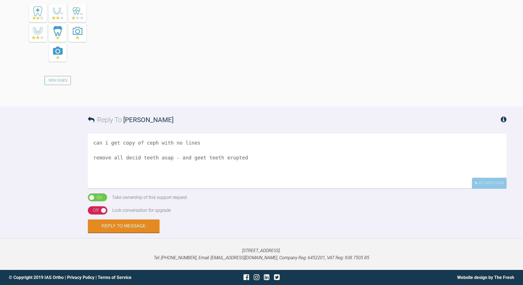
scroll to position [520, 0]
click at [193, 155] on textarea "can i get copy of ceph with no lines remove all decid teeth asap - and geet tee…" at bounding box center [297, 161] width 418 height 55
click at [115, 171] on textarea "can i get copy of ceph with no lines remove all decid teeth asap - and get teet…" at bounding box center [297, 161] width 418 height 55
click at [104, 173] on textarea "can i get copy of ceph with no lines remove all decid teeth asap - and get teet…" at bounding box center [297, 161] width 418 height 55
click at [195, 157] on textarea "can i get copy of ceph with no lines remove all decid teeth asap - and get teet…" at bounding box center [297, 161] width 418 height 55
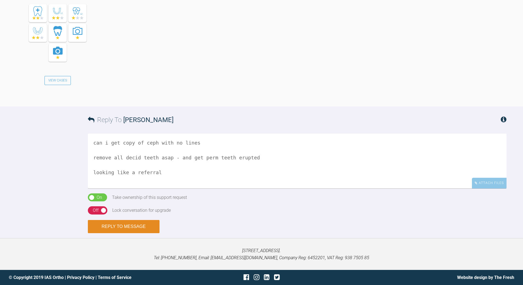
type textarea "can i get copy of ceph with no lines remove all decid teeth asap - and get perm…"
click at [142, 224] on button "Reply to Message" at bounding box center [124, 226] width 72 height 13
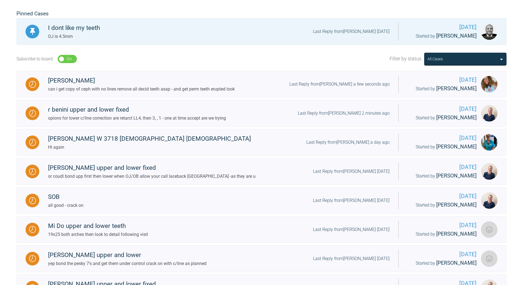
scroll to position [120, 0]
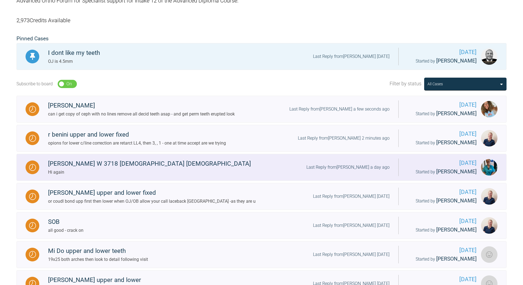
click at [351, 171] on div "Last Reply from [PERSON_NAME] a day ago" at bounding box center [347, 167] width 83 height 7
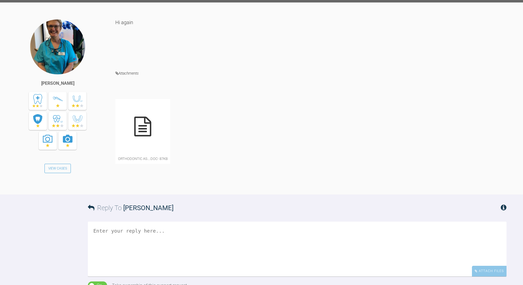
scroll to position [585, 0]
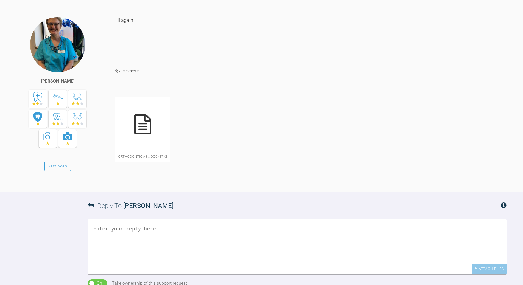
click at [149, 134] on icon at bounding box center [142, 124] width 17 height 20
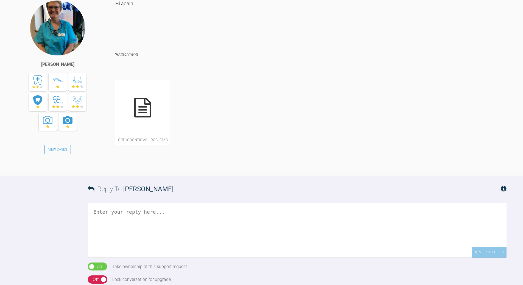
scroll to position [640, 0]
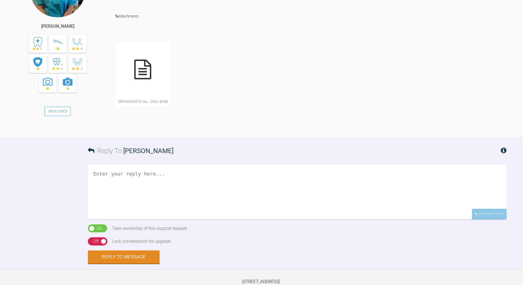
click at [147, 219] on textarea at bounding box center [297, 192] width 418 height 55
click at [161, 219] on textarea "pls do not send for ceph til mentor requests" at bounding box center [297, 192] width 418 height 55
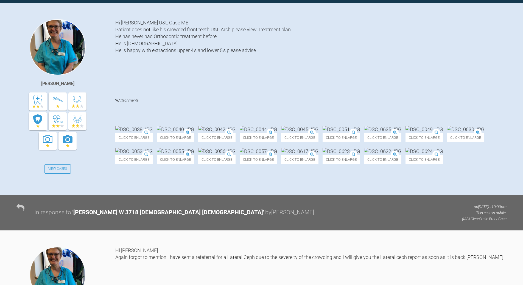
scroll to position [119, 0]
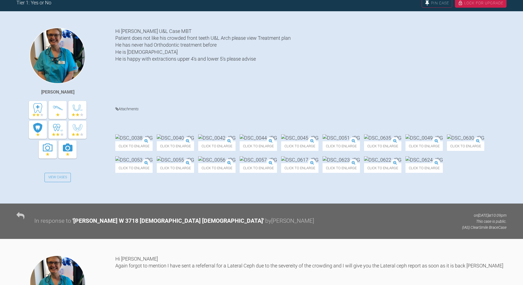
click at [235, 163] on img at bounding box center [216, 159] width 37 height 7
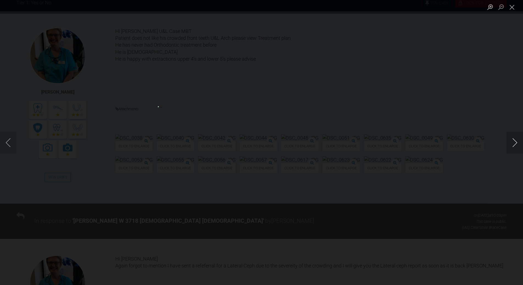
drag, startPoint x: 510, startPoint y: 145, endPoint x: 513, endPoint y: 145, distance: 2.8
click at [510, 145] on button "Next image" at bounding box center [514, 143] width 16 height 22
click at [513, 144] on button "Next image" at bounding box center [514, 143] width 16 height 22
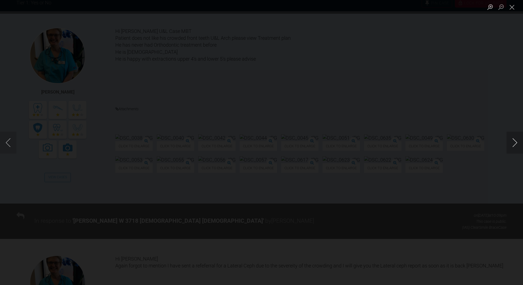
click at [513, 144] on button "Next image" at bounding box center [514, 143] width 16 height 22
click at [513, 145] on button "Next image" at bounding box center [514, 143] width 16 height 22
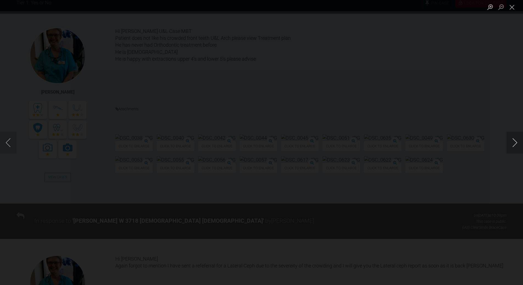
click at [513, 145] on button "Next image" at bounding box center [514, 143] width 16 height 22
drag, startPoint x: 5, startPoint y: 139, endPoint x: 21, endPoint y: 133, distance: 17.2
click at [5, 139] on button "Previous image" at bounding box center [8, 143] width 16 height 22
click at [513, 143] on button "Next image" at bounding box center [514, 143] width 16 height 22
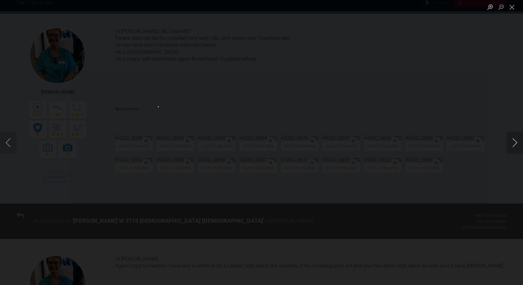
click at [513, 143] on button "Next image" at bounding box center [514, 143] width 16 height 22
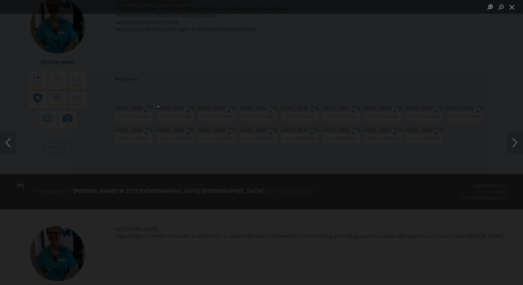
scroll to position [201, 0]
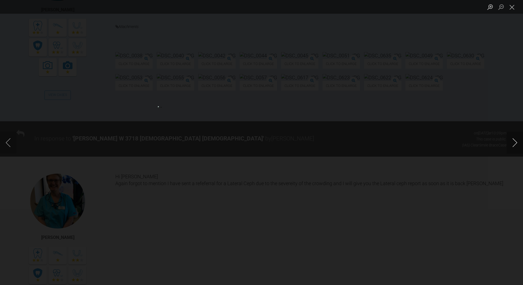
click at [516, 142] on button "Next image" at bounding box center [514, 143] width 16 height 22
click at [516, 141] on button "Next image" at bounding box center [514, 143] width 16 height 22
drag, startPoint x: 507, startPoint y: 4, endPoint x: 509, endPoint y: 6, distance: 3.0
click at [507, 5] on button "Close lightbox" at bounding box center [511, 7] width 11 height 10
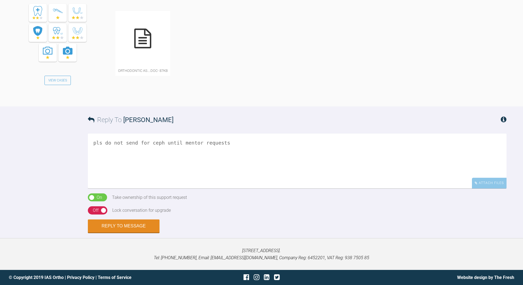
scroll to position [722, 0]
drag, startPoint x: 94, startPoint y: 143, endPoint x: 100, endPoint y: 141, distance: 6.4
click at [94, 143] on textarea "pls do not send for ceph until mentor requests" at bounding box center [297, 161] width 418 height 55
click at [102, 150] on textarea "i agree he needs a caph - he is Cl III skelets howvere pls do not send for ceph…" at bounding box center [297, 161] width 418 height 55
drag, startPoint x: 181, startPoint y: 149, endPoint x: 185, endPoint y: 149, distance: 3.6
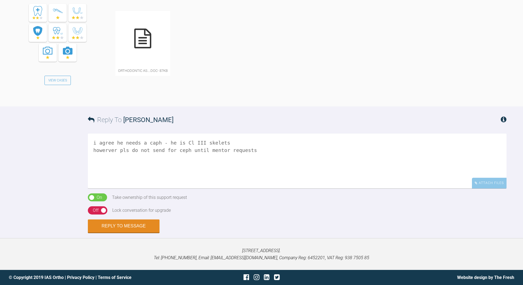
click at [182, 149] on textarea "i agree he needs a caph - he is Cl III skelets howerver pls do not send for cep…" at bounding box center [297, 161] width 418 height 55
click at [184, 150] on textarea "i agree he needs a caph - he is Cl III skelets howerver pls do not send for cep…" at bounding box center [297, 161] width 418 height 55
drag, startPoint x: 106, startPoint y: 150, endPoint x: 108, endPoint y: 148, distance: 2.9
click at [106, 149] on textarea "i agree he needs a caph - he is Cl III skelets howerver pls do not send for cep…" at bounding box center [297, 161] width 418 height 55
click at [151, 142] on textarea "i agree he needs a caph - he is Cl III skelets however pls do not send for ceph…" at bounding box center [297, 161] width 418 height 55
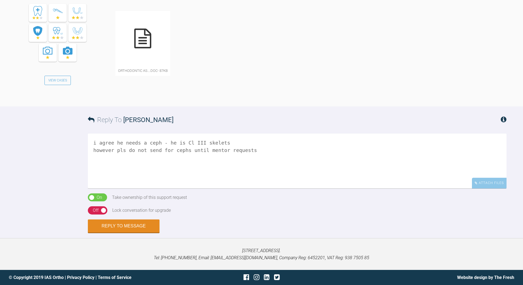
click at [214, 144] on textarea "i agree he needs a ceph - he is Cl III skelets however pls do not send for ceph…" at bounding box center [297, 161] width 418 height 55
drag, startPoint x: 214, startPoint y: 144, endPoint x: 219, endPoint y: 140, distance: 6.2
click at [214, 143] on textarea "i agree he needs a ceph - he is Cl III skelets however pls do not send for ceph…" at bounding box center [297, 161] width 418 height 55
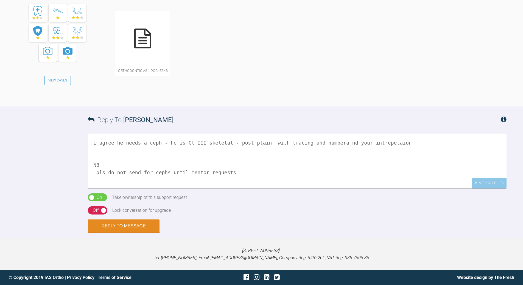
click at [259, 142] on textarea "i agree he needs a ceph - he is Cl III skeletal - post plain with tracing and n…" at bounding box center [297, 161] width 418 height 55
click at [358, 144] on textarea "i agree he needs a ceph - he is Cl III skeletal - post ceph with out and with t…" at bounding box center [297, 161] width 418 height 55
click at [327, 143] on textarea "i agree he needs a ceph - he is Cl III skeletal - post ceph with out and with t…" at bounding box center [297, 161] width 418 height 55
click at [366, 143] on textarea "i agree he needs a ceph - he is Cl III skeletal - post ceph with out and with t…" at bounding box center [297, 161] width 418 height 55
click at [407, 141] on textarea "i agree he needs a ceph - he is Cl III skeletal - post ceph with out and with t…" at bounding box center [297, 161] width 418 height 55
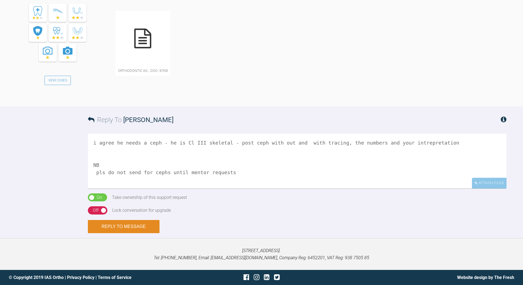
type textarea "i agree he needs a ceph - he is Cl III skeletal - post ceph with out and with t…"
click at [130, 226] on button "Reply to Message" at bounding box center [124, 226] width 72 height 13
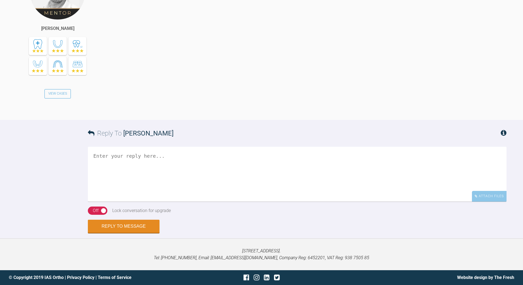
scroll to position [917, 0]
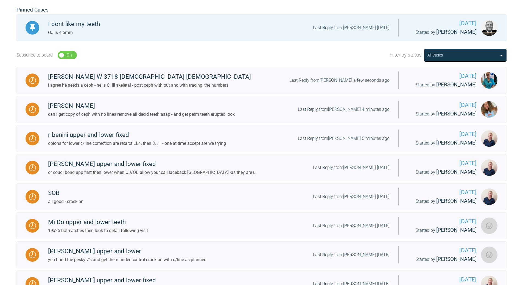
scroll to position [66, 0]
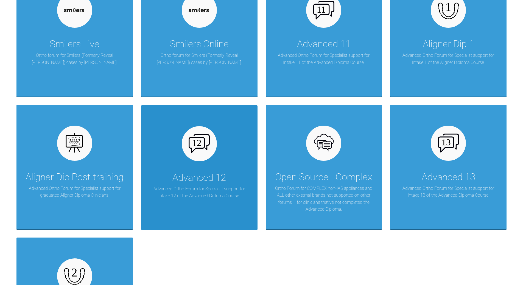
scroll to position [724, 0]
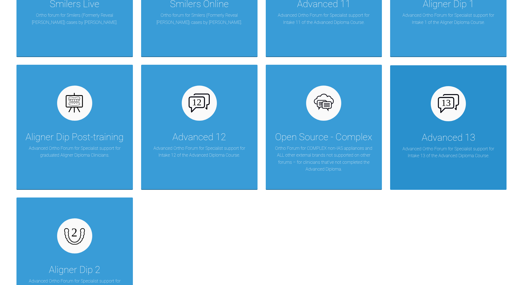
click at [440, 133] on div "Advanced 13" at bounding box center [447, 137] width 53 height 15
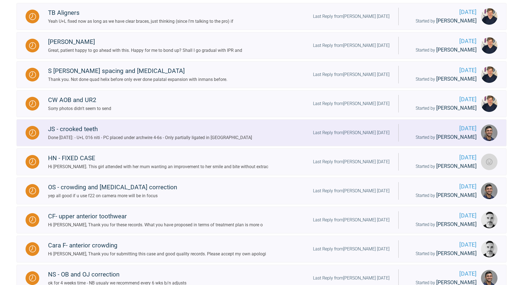
scroll to position [221, 0]
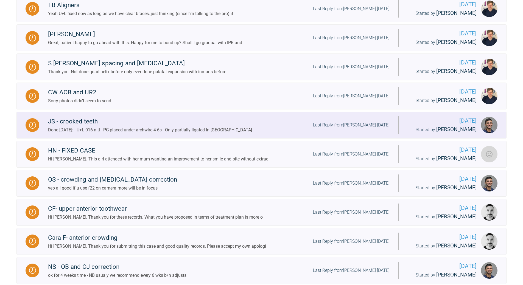
click at [363, 122] on div "Last Reply from [PERSON_NAME] [DATE]" at bounding box center [351, 125] width 77 height 7
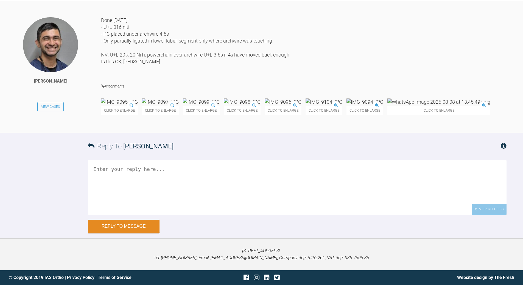
scroll to position [3000, 0]
click at [199, 215] on textarea at bounding box center [297, 187] width 418 height 55
drag, startPoint x: 242, startPoint y: 227, endPoint x: 244, endPoint y: 224, distance: 3.1
click at [242, 215] on textarea "yu can see teh OJ has reduced even with that littel bit if engagement" at bounding box center [297, 187] width 418 height 55
drag, startPoint x: 249, startPoint y: 225, endPoint x: 254, endPoint y: 221, distance: 6.3
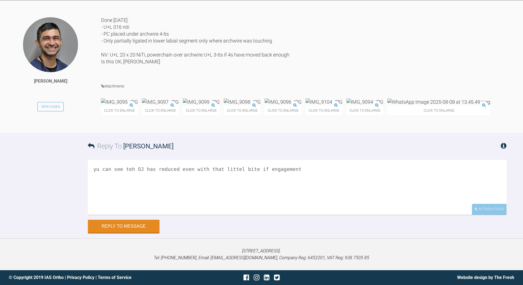
click at [249, 215] on textarea "yu can see teh OJ has reduced even with that littel bite if engagement" at bounding box center [297, 187] width 418 height 55
click at [174, 215] on textarea "yu can see teh OJ has reduced even with that littel bite of engagement" at bounding box center [297, 187] width 418 height 55
click at [294, 215] on textarea "yu can see teh OJ has reduced due to lower prpoclining even with that littel bi…" at bounding box center [297, 187] width 418 height 55
click at [315, 215] on textarea "yu can see teh OJ has reduced due to lower prpoclining even with that littlee b…" at bounding box center [297, 187] width 418 height 55
drag, startPoint x: 126, startPoint y: 222, endPoint x: 124, endPoint y: 225, distance: 3.7
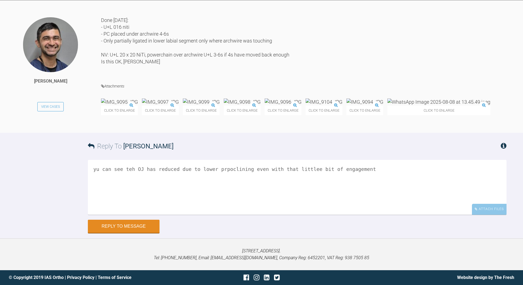
click at [124, 215] on textarea "yu can see teh OJ has reduced due to lower prpoclining even with that littlee b…" at bounding box center [297, 187] width 418 height 55
click at [369, 215] on textarea "yu can see eeh OJ has reduced due to lower prpoclining even with that littlee b…" at bounding box center [297, 187] width 418 height 55
click at [191, 215] on textarea "yu can see eeh OJ has reduced due to lower prpoclining even with that littlee b…" at bounding box center [297, 187] width 418 height 55
click at [219, 105] on img at bounding box center [201, 101] width 37 height 7
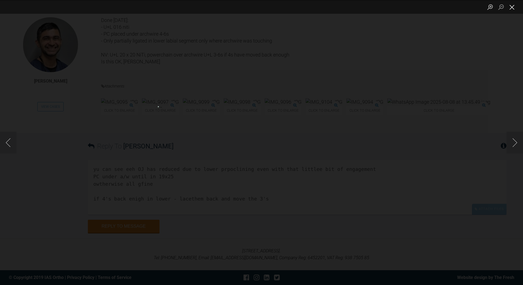
drag, startPoint x: 515, startPoint y: 8, endPoint x: 512, endPoint y: 11, distance: 4.5
click at [515, 9] on button "Close lightbox" at bounding box center [511, 7] width 11 height 10
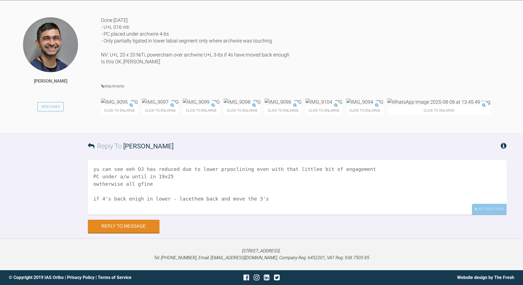
click at [98, 215] on textarea "yu can see eeh OJ has reduced due to lower prpoclining even with that littlee b…" at bounding box center [297, 187] width 418 height 55
click at [179, 215] on textarea "you can see eeh OJ has reduced due to lower prpoclining even with that littlee …" at bounding box center [297, 187] width 418 height 55
click at [281, 215] on textarea "you can see eeh OJ has reduced due to lower prpoclining even with that littlee …" at bounding box center [297, 187] width 418 height 55
drag, startPoint x: 98, startPoint y: 241, endPoint x: 101, endPoint y: 238, distance: 3.9
click at [98, 215] on textarea "you can see eeh OJ has reduced due to lower prpoclining even with that littlee …" at bounding box center [297, 187] width 418 height 55
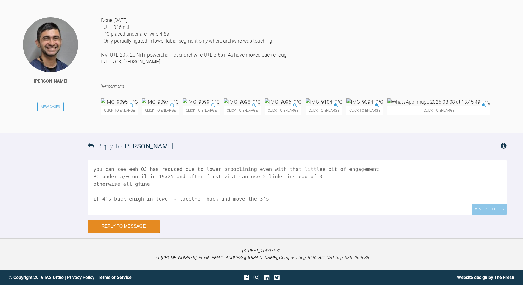
click at [133, 215] on textarea "you can see eeh OJ has reduced due to lower prpoclining even with that littlee …" at bounding box center [297, 187] width 418 height 55
click at [185, 215] on textarea "you can see eeh OJ has reduced due to lower prpoclining even with that littlee …" at bounding box center [297, 187] width 418 height 55
click at [265, 215] on textarea "you can see eeh OJ has reduced due to lower prpoclining even with that littlee …" at bounding box center [297, 187] width 418 height 55
click at [93, 215] on textarea "you can see eeh OJ has reduced due to lower prpoclining even with that littlee …" at bounding box center [297, 187] width 418 height 55
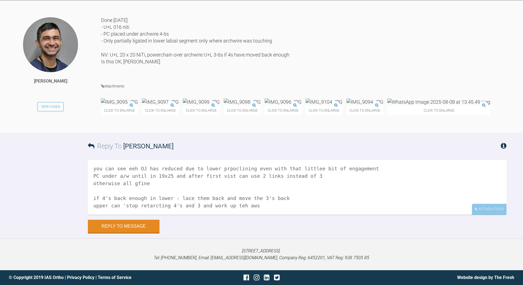
click at [230, 215] on textarea "you can see eeh OJ has reduced due to lower prpoclining even with that littlee …" at bounding box center [297, 187] width 418 height 55
drag, startPoint x: 110, startPoint y: 255, endPoint x: 252, endPoint y: 260, distance: 141.9
click at [252, 215] on textarea "you can see eeh OJ has reduced due to lower prpoclining even with that littlee …" at bounding box center [297, 187] width 418 height 55
click at [122, 215] on textarea "you can see eeh OJ has reduced due to lower prpoclining even with that littlee …" at bounding box center [297, 187] width 418 height 55
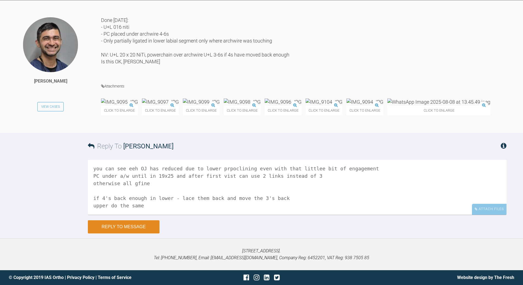
type textarea "you can see eeh OJ has reduced due to lower prpoclining even with that littlee …"
click at [137, 225] on button "Reply to Message" at bounding box center [124, 226] width 72 height 13
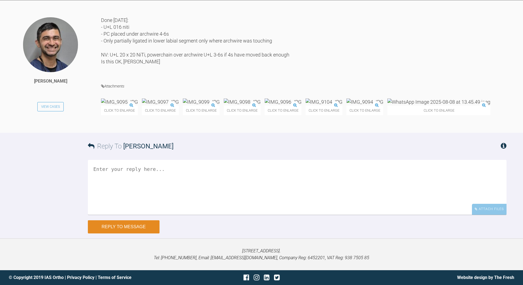
scroll to position [0, 0]
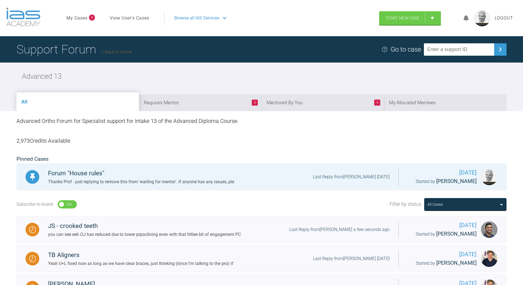
click at [208, 99] on li "3 Requires Mentor" at bounding box center [200, 102] width 122 height 17
